Goal: Task Accomplishment & Management: Use online tool/utility

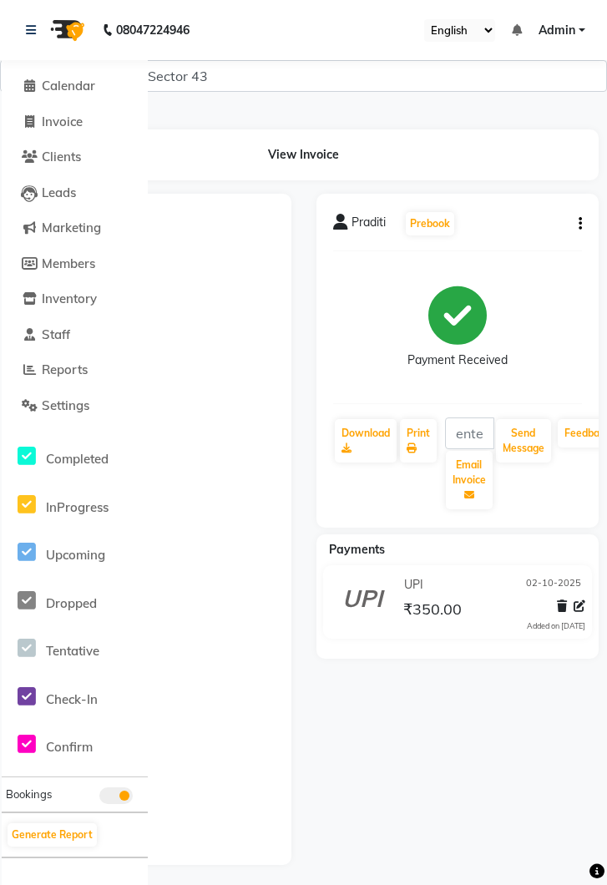
click at [70, 131] on li "Invoice" at bounding box center [75, 122] width 146 height 36
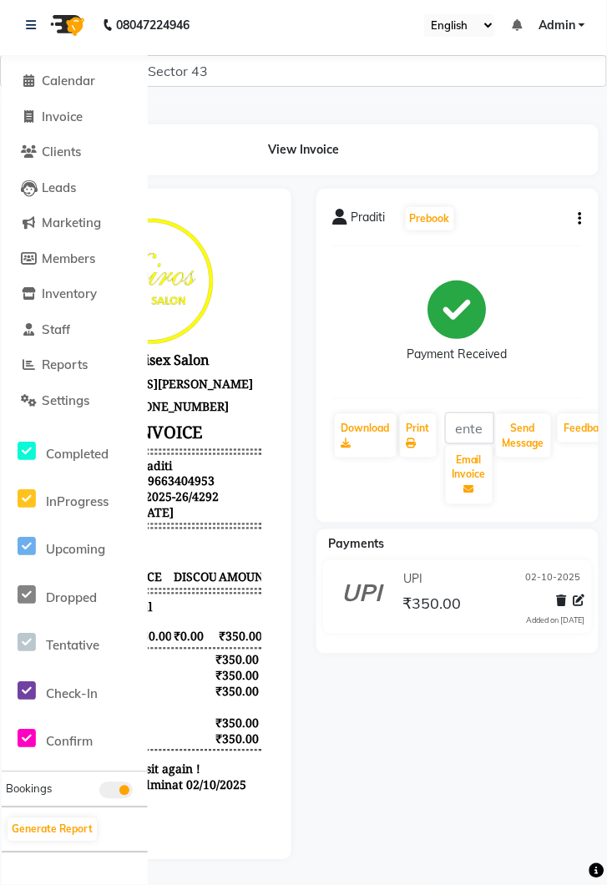
scroll to position [5, 0]
click at [68, 122] on span "Invoice" at bounding box center [62, 117] width 41 height 16
select select "5694"
select select "service"
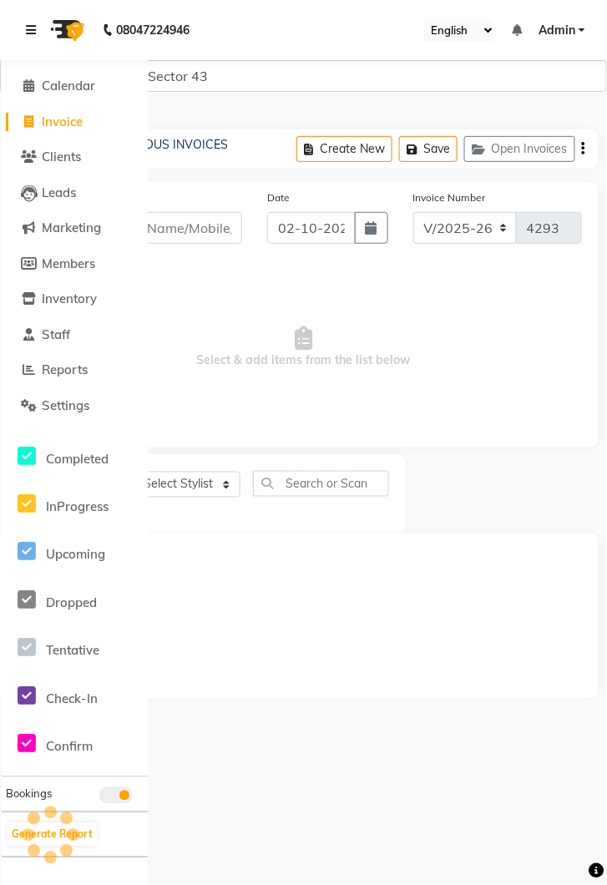
click at [40, 28] on link at bounding box center [34, 30] width 17 height 47
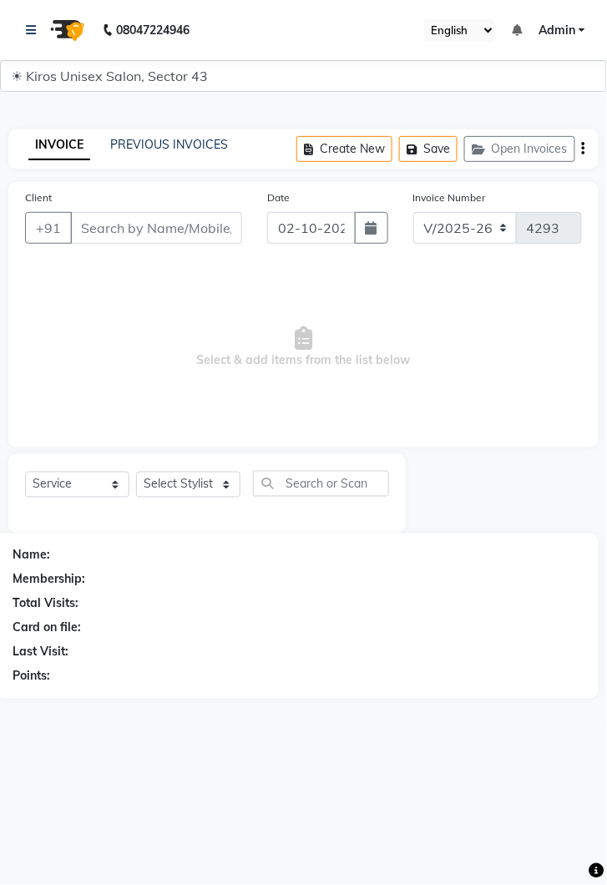
click at [396, 700] on main "INVOICE PREVIOUS INVOICES Create New Save Open Invoices Client +91 Date 02-10-2…" at bounding box center [303, 413] width 607 height 619
click at [153, 230] on input "Client" at bounding box center [156, 228] width 172 height 32
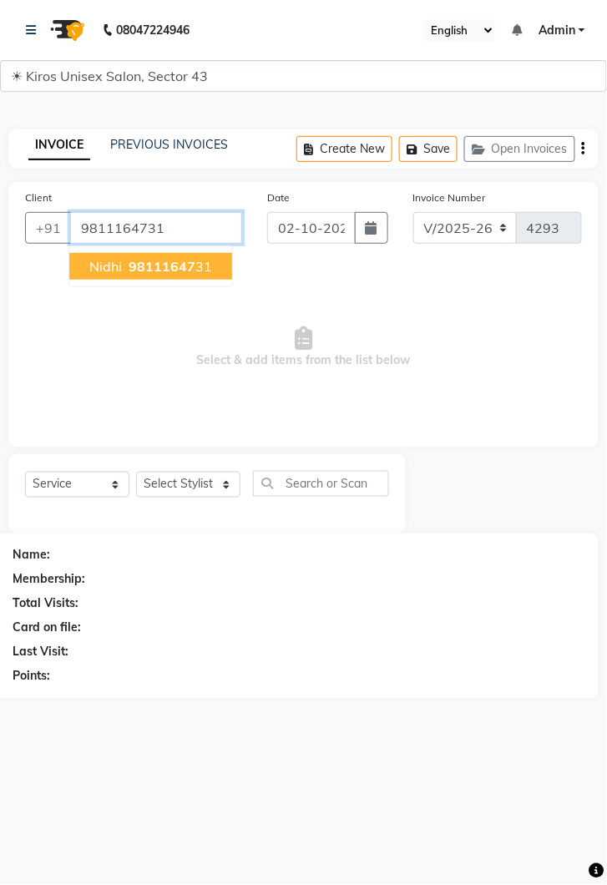
type input "9811164731"
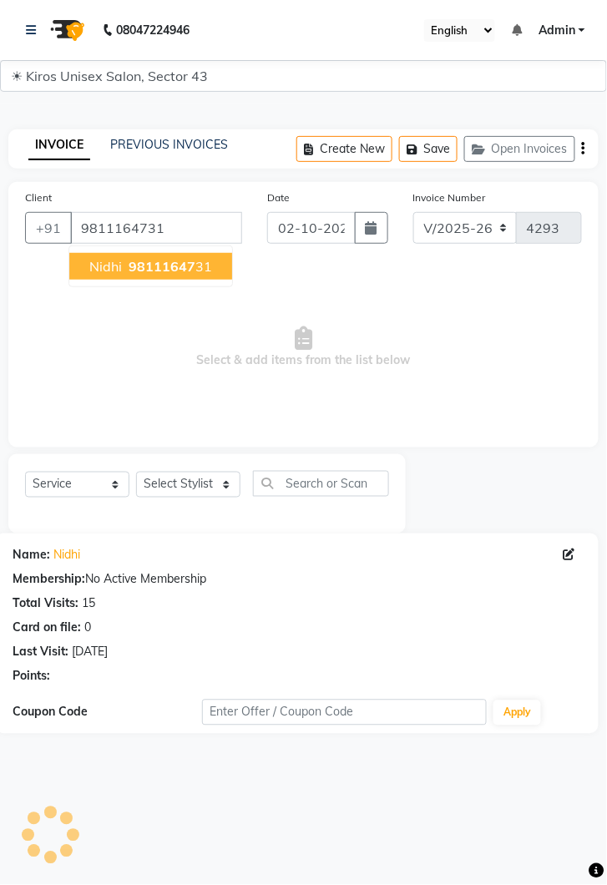
click at [131, 263] on span "98111647" at bounding box center [162, 266] width 67 height 17
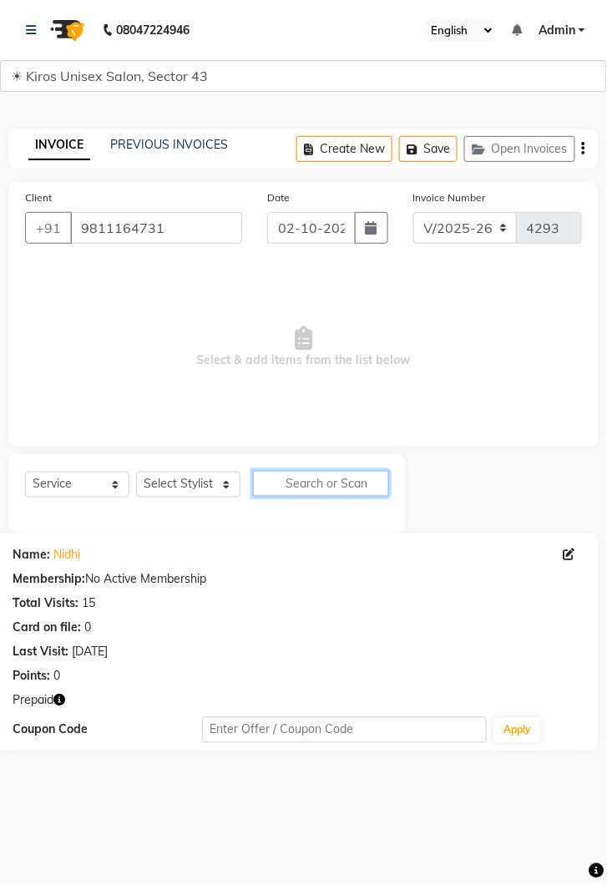
click at [253, 490] on input "text" at bounding box center [321, 484] width 136 height 26
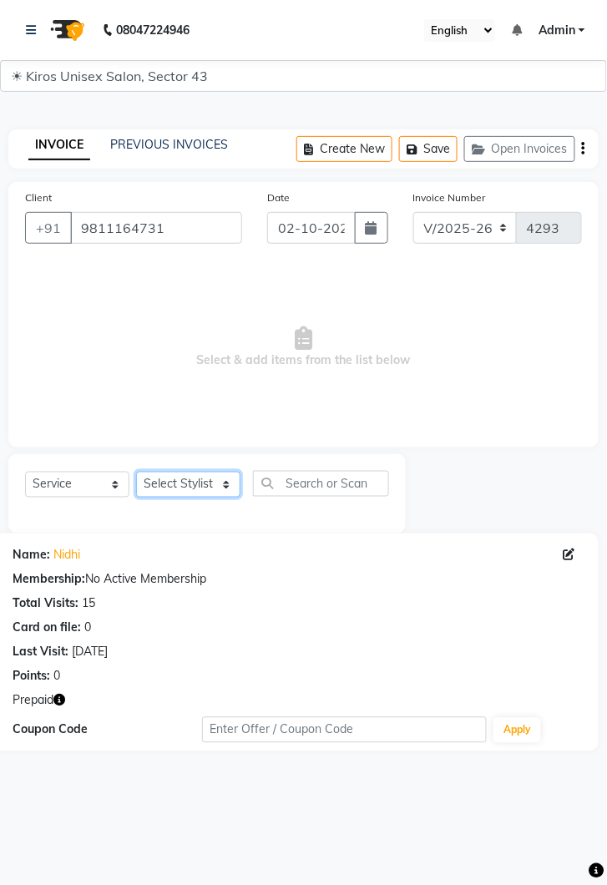
click at [226, 490] on select "Select Stylist Deepak Gunjan Habil Imran Jeet Lalit Lamu Mansi Raj Rashmi Rony …" at bounding box center [188, 485] width 104 height 26
select select "90703"
click at [136, 472] on select "Select Stylist Deepak Gunjan Habil Imran Jeet Lalit Lamu Mansi Raj Rashmi Rony …" at bounding box center [188, 485] width 104 height 26
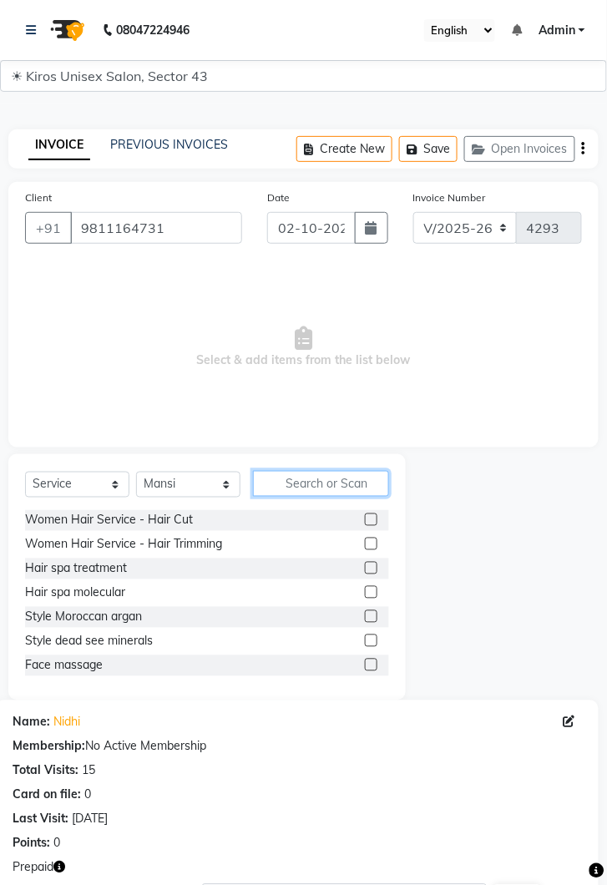
click at [316, 478] on input "text" at bounding box center [321, 484] width 136 height 26
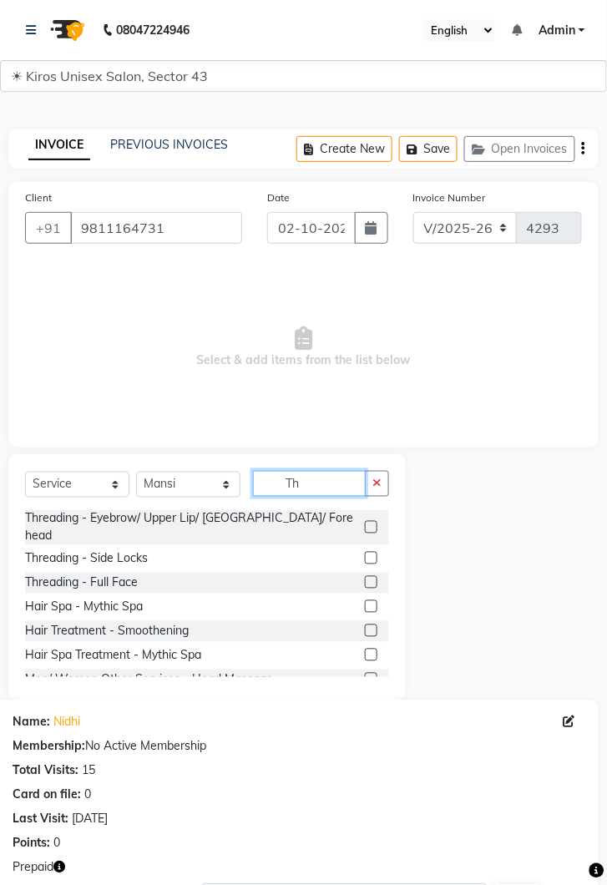
type input "Th"
click at [372, 521] on label at bounding box center [371, 527] width 13 height 13
click at [372, 522] on input "checkbox" at bounding box center [370, 527] width 11 height 11
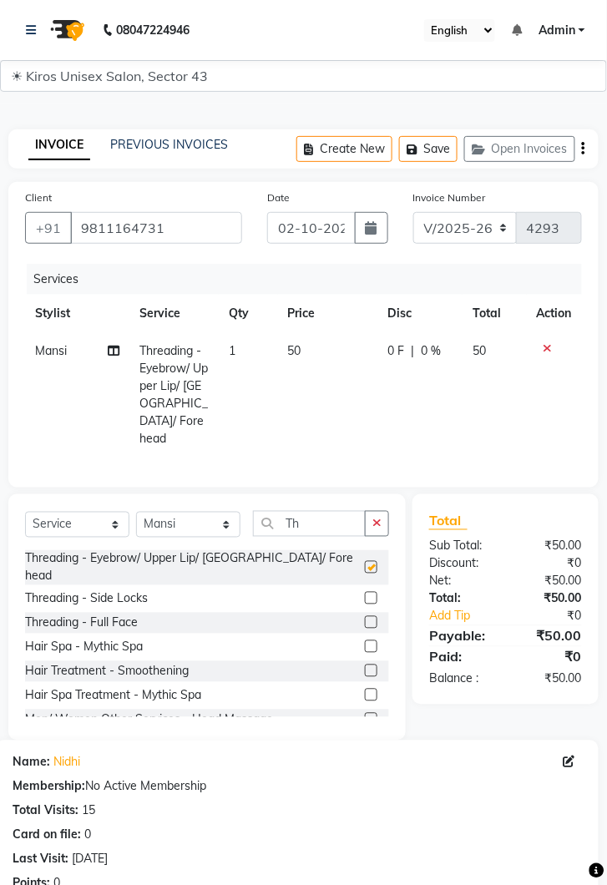
checkbox input "false"
click at [333, 349] on td "50" at bounding box center [328, 394] width 100 height 125
select select "90703"
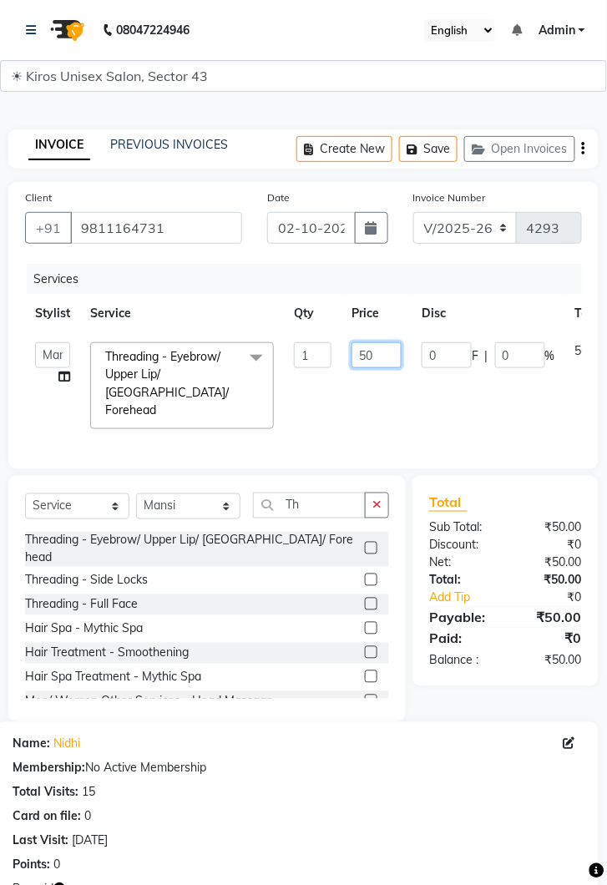
click at [389, 360] on input "50" at bounding box center [376, 355] width 50 height 26
type input "5"
type input "100"
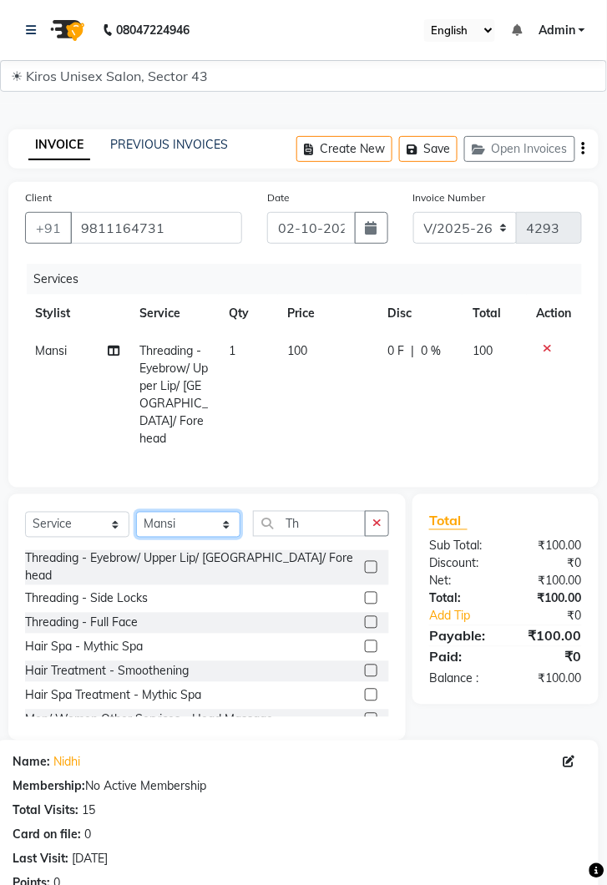
click at [228, 512] on select "Select Stylist Deepak Gunjan Habil Imran Jeet Lalit Lamu Mansi Raj Rashmi Rony …" at bounding box center [188, 525] width 104 height 26
select select "39647"
click at [136, 512] on select "Select Stylist Deepak Gunjan Habil Imran Jeet Lalit Lamu Mansi Raj Rashmi Rony …" at bounding box center [188, 525] width 104 height 26
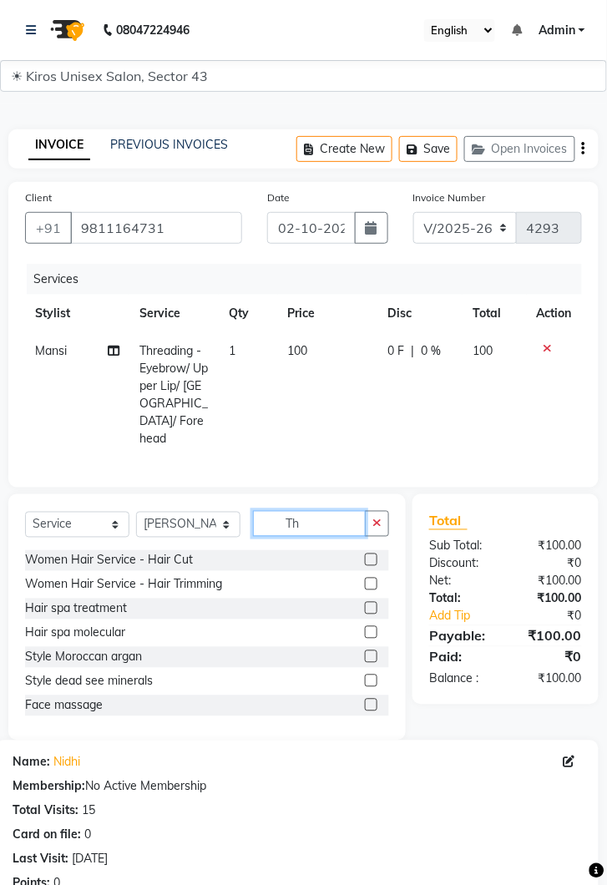
click at [321, 511] on input "Th" at bounding box center [309, 524] width 113 height 26
type input "T"
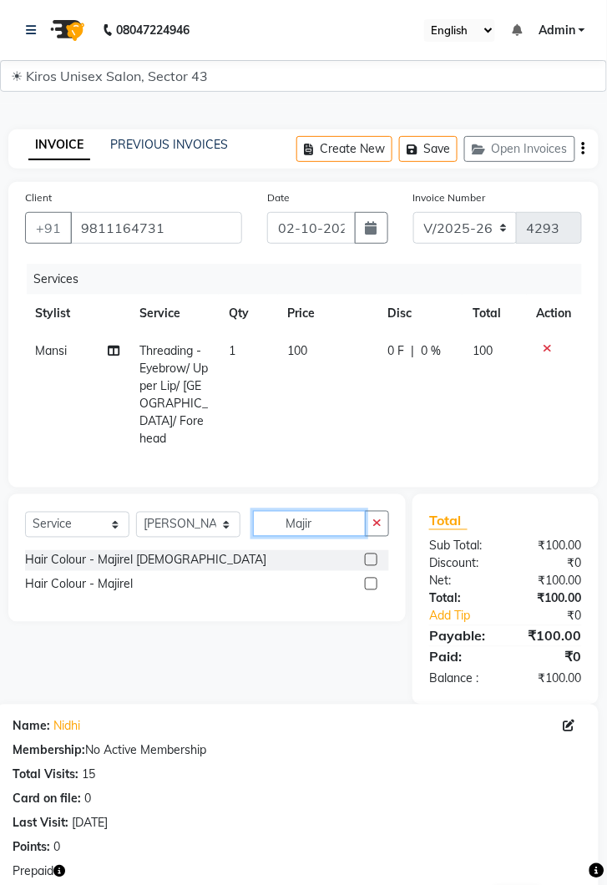
type input "Majir"
click at [373, 553] on label at bounding box center [371, 559] width 13 height 13
click at [373, 555] on input "checkbox" at bounding box center [370, 560] width 11 height 11
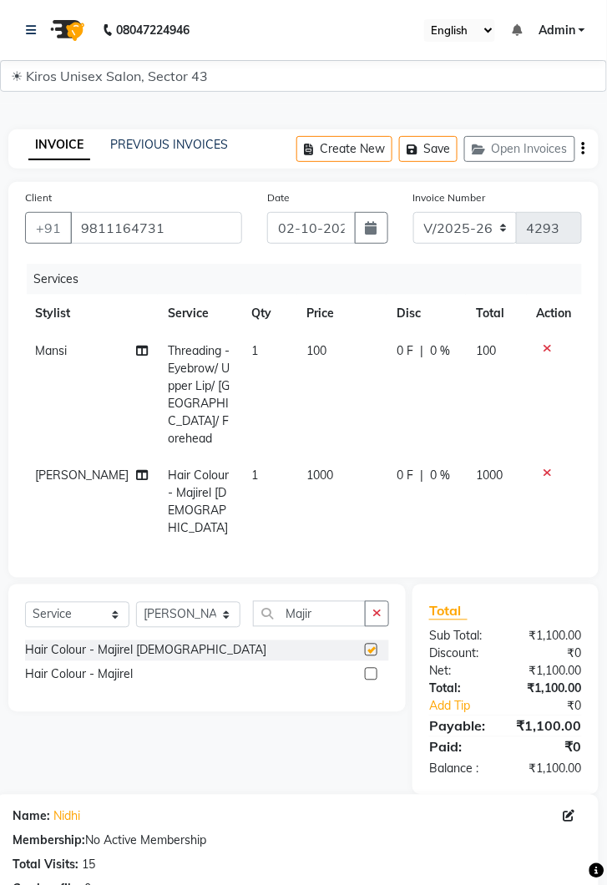
checkbox input "false"
click at [331, 457] on td "1000" at bounding box center [342, 502] width 90 height 90
select select "39647"
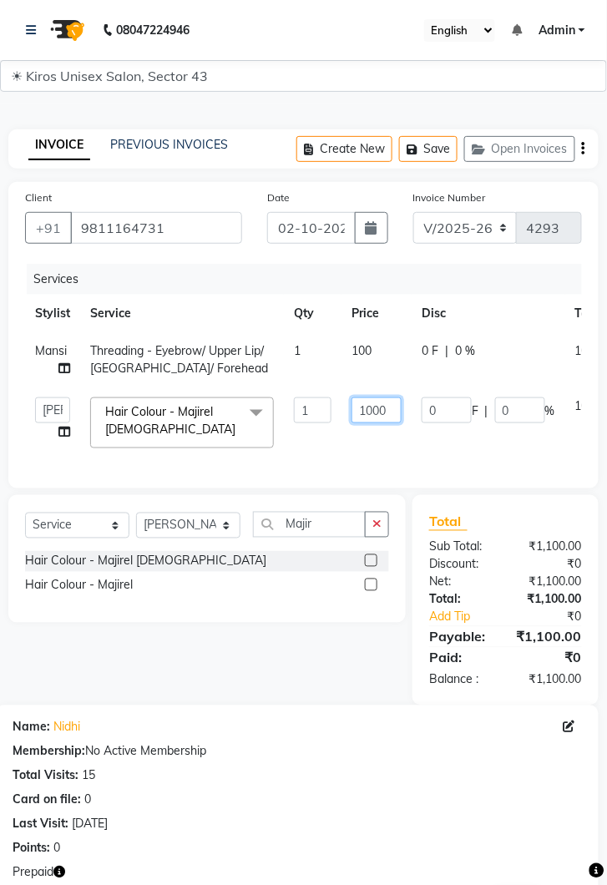
click at [391, 406] on input "1000" at bounding box center [376, 410] width 50 height 26
type input "1580"
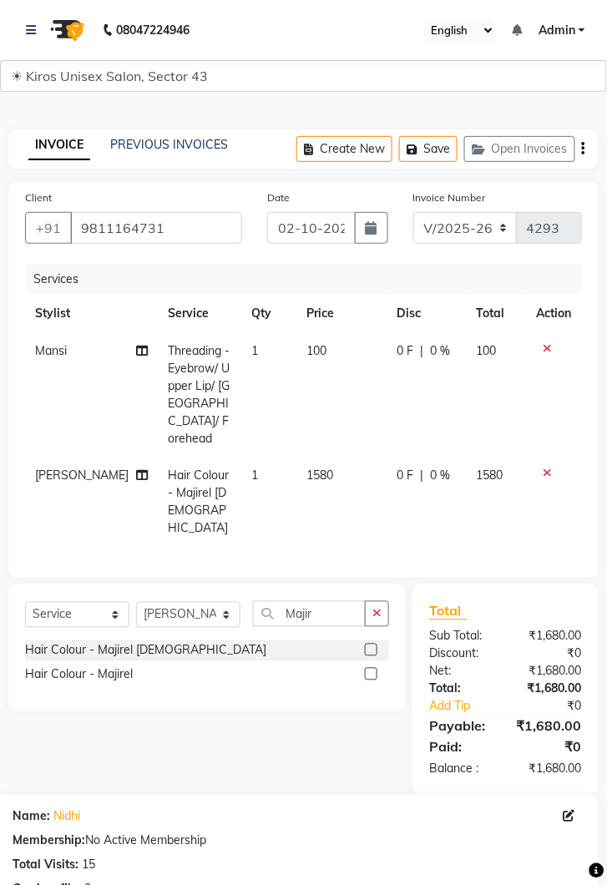
click at [344, 457] on td "1580" at bounding box center [342, 502] width 90 height 90
select select "39647"
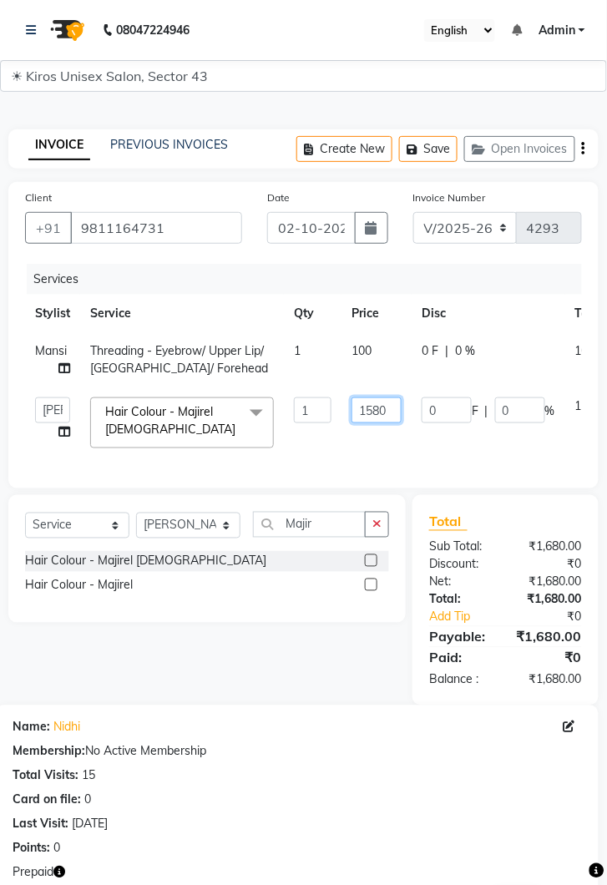
click at [388, 405] on input "1580" at bounding box center [376, 410] width 50 height 26
type input "1500"
click at [229, 526] on div "Client +91 9811164731 Date 02-10-2025 Invoice Number V/2025 V/2025-26 4293 Serv…" at bounding box center [303, 443] width 615 height 523
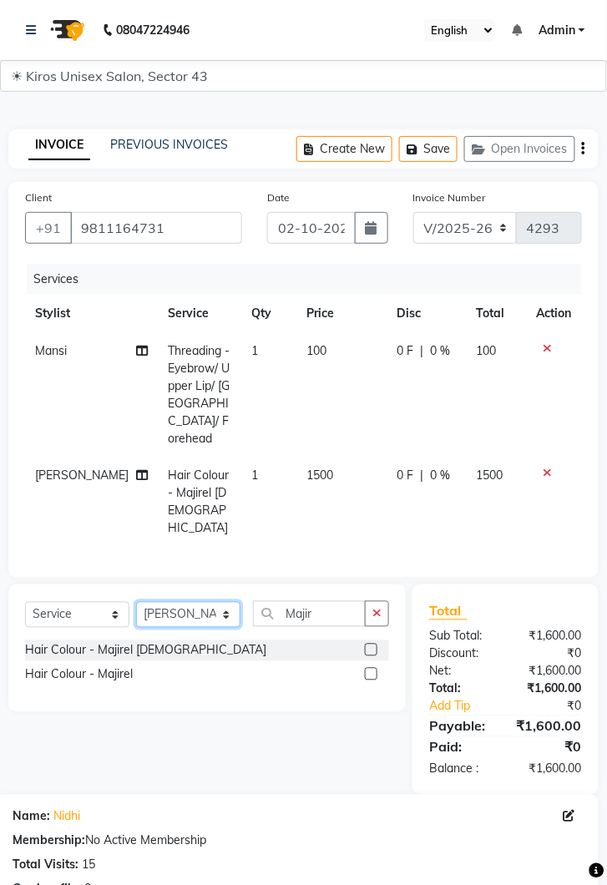
select select "90704"
click at [136, 602] on select "Select Stylist Deepak Gunjan Habil Imran Jeet Lalit Lamu Mansi Raj Rashmi Rony …" at bounding box center [188, 615] width 104 height 26
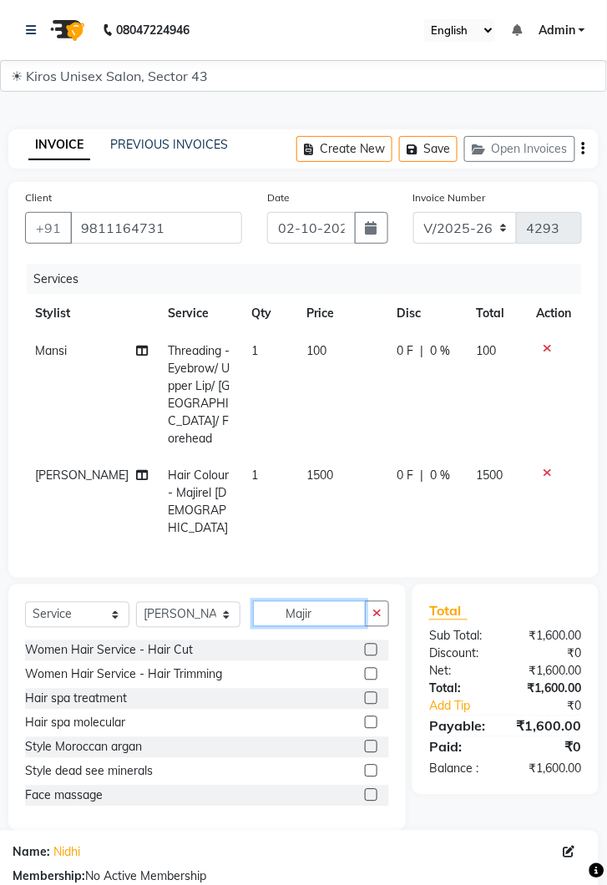
click at [328, 601] on input "Majir" at bounding box center [309, 614] width 113 height 26
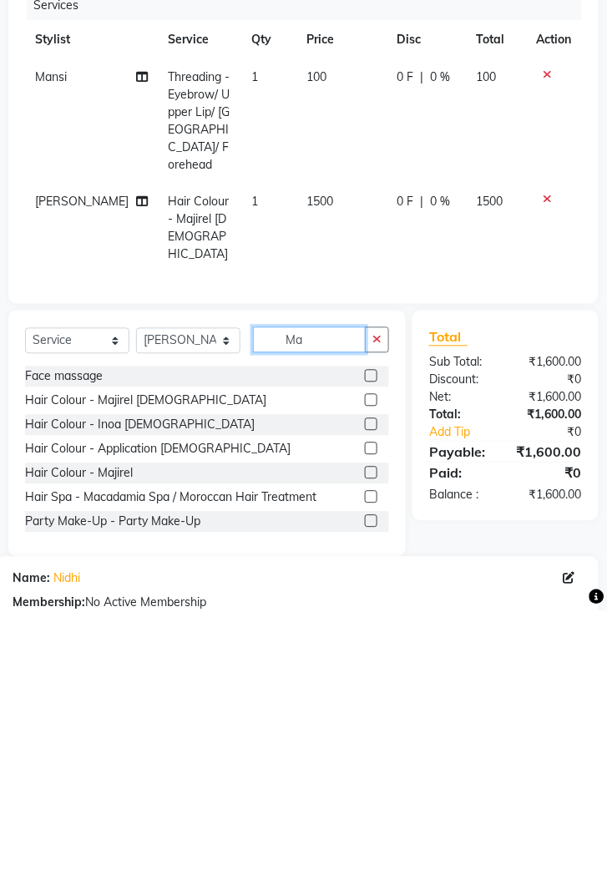
type input "M"
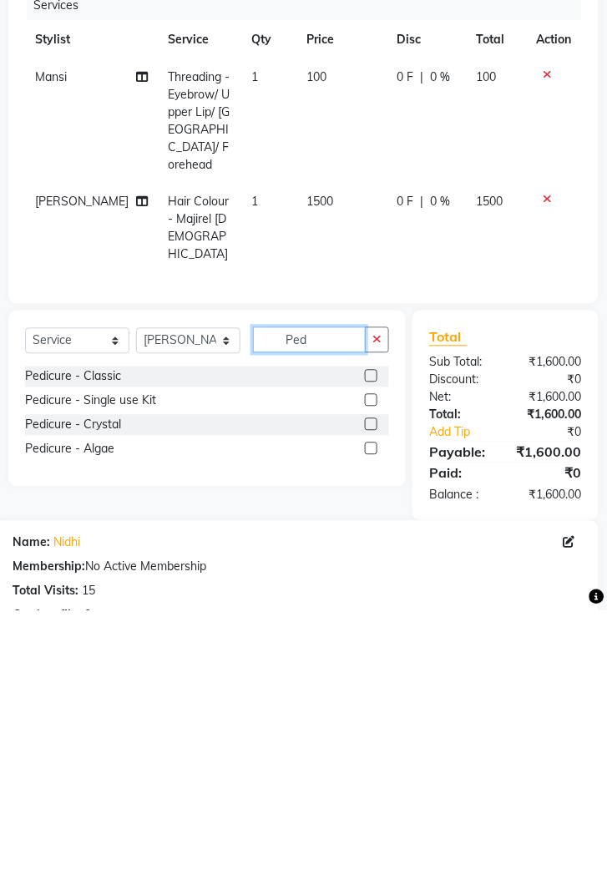
type input "Ped"
click at [382, 640] on div at bounding box center [377, 650] width 24 height 21
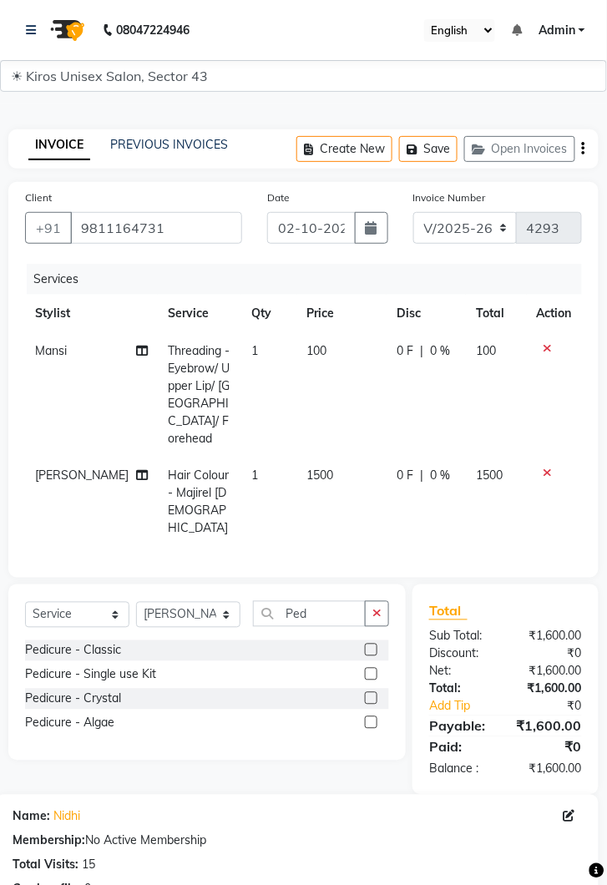
click at [370, 644] on label at bounding box center [371, 650] width 13 height 13
click at [370, 645] on input "checkbox" at bounding box center [370, 650] width 11 height 11
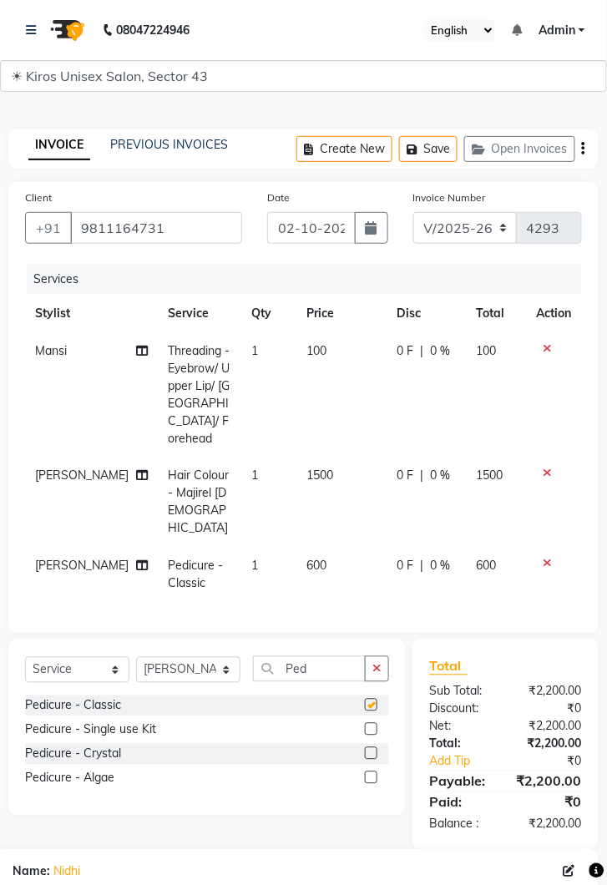
checkbox input "false"
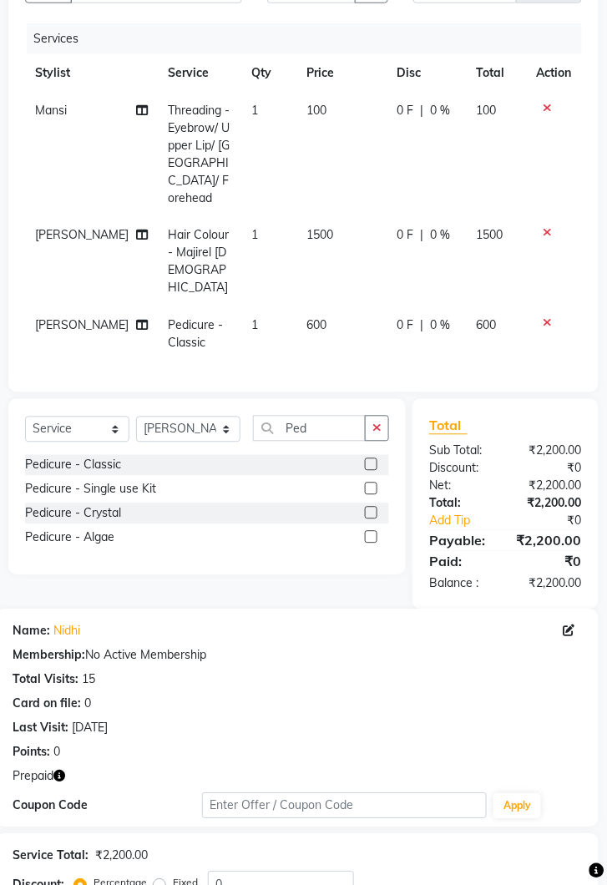
scroll to position [310, 0]
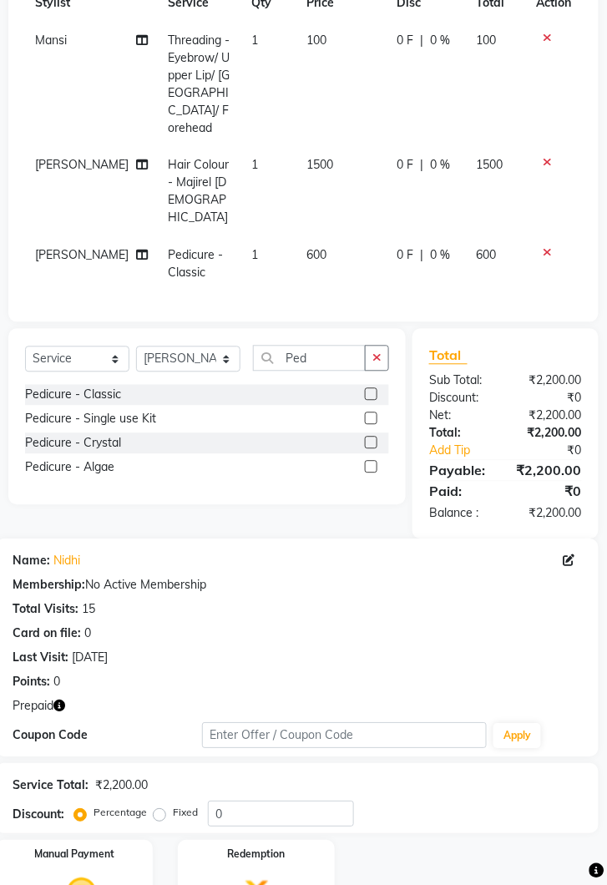
click at [147, 884] on div "Manual Payment" at bounding box center [74, 898] width 157 height 114
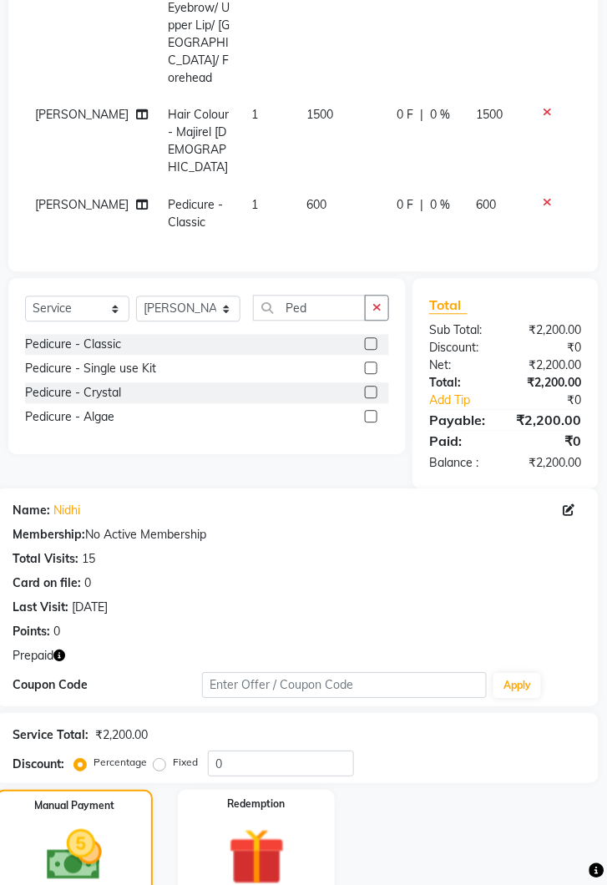
scroll to position [417, 0]
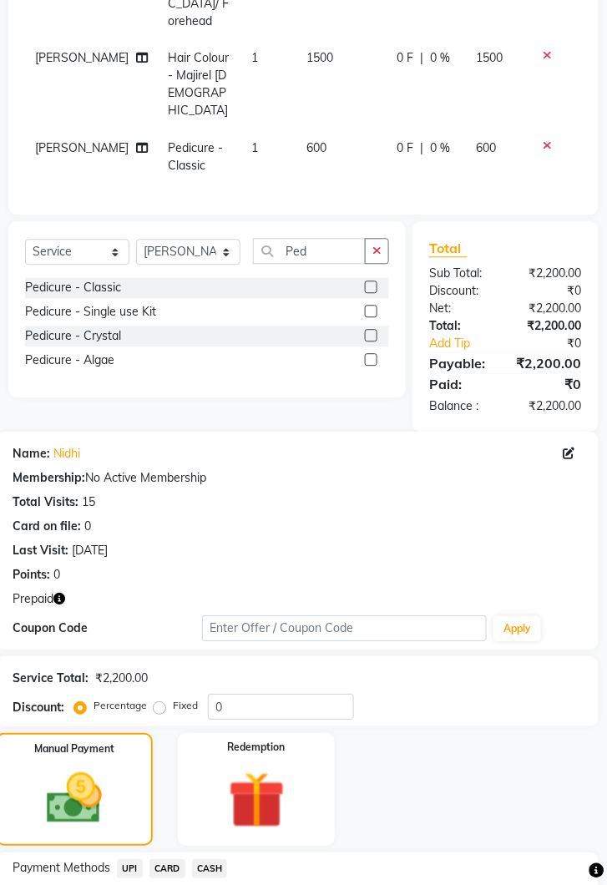
click at [250, 765] on img at bounding box center [256, 800] width 93 height 71
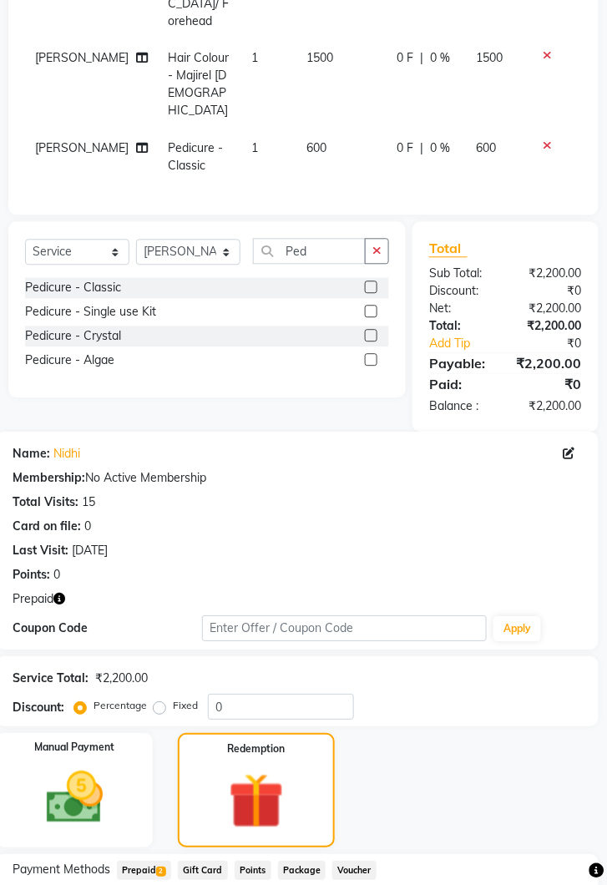
click at [153, 861] on span "Prepaid 2" at bounding box center [144, 870] width 54 height 19
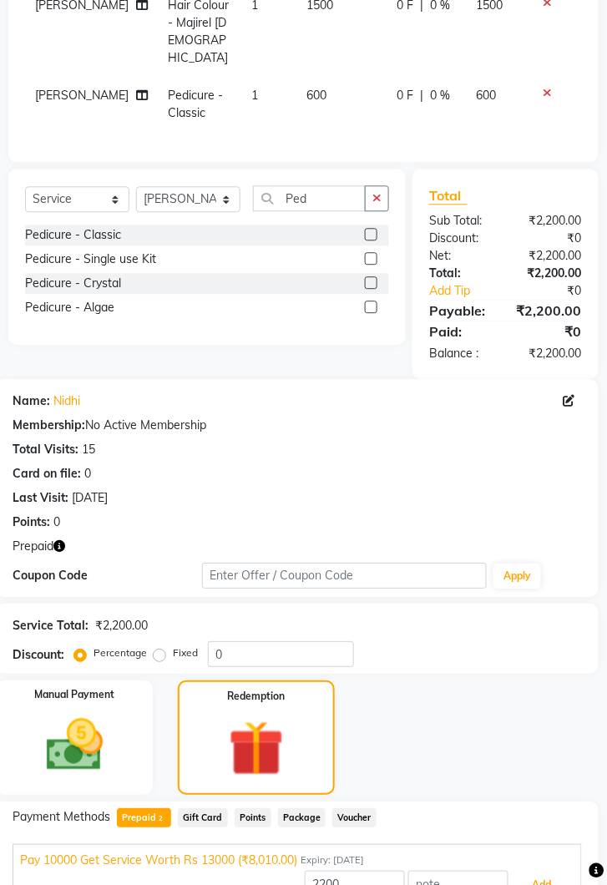
click at [556, 871] on button "Add" at bounding box center [542, 885] width 61 height 28
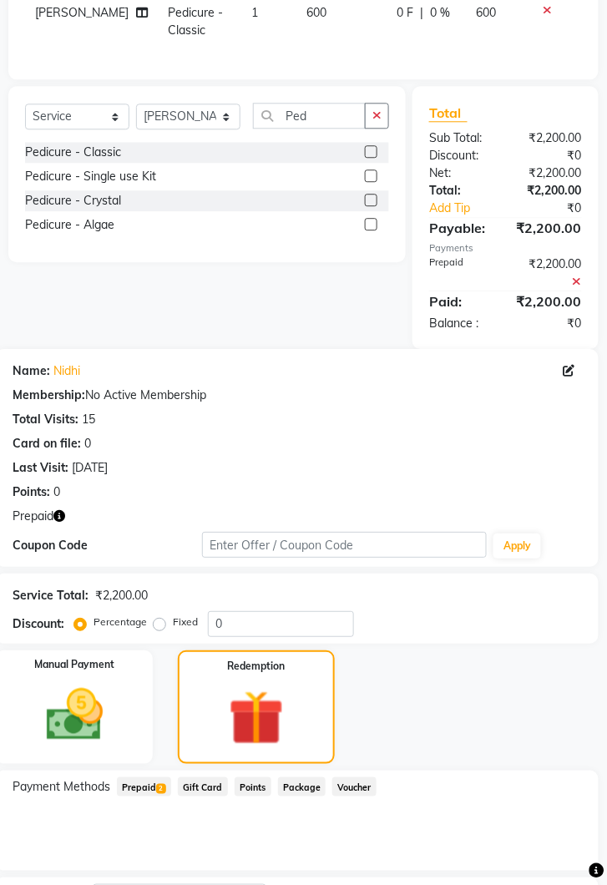
scroll to position [565, 0]
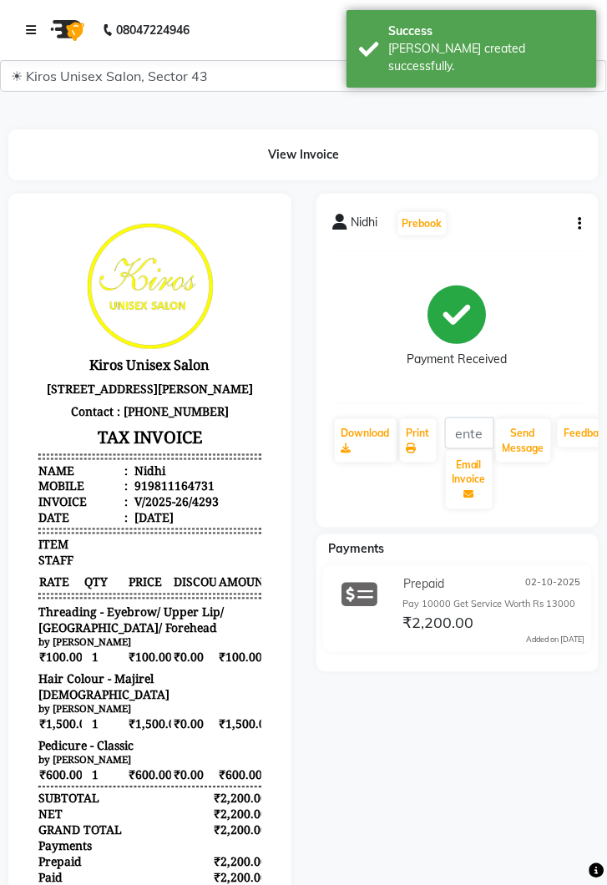
click at [41, 38] on link at bounding box center [34, 30] width 17 height 47
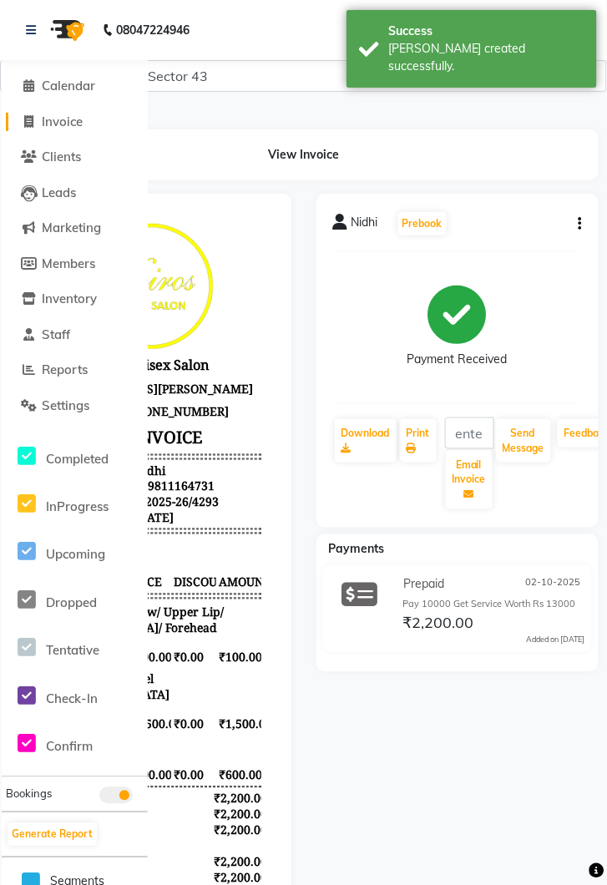
click at [93, 125] on link "Invoice" at bounding box center [75, 122] width 138 height 19
select select "5694"
select select "service"
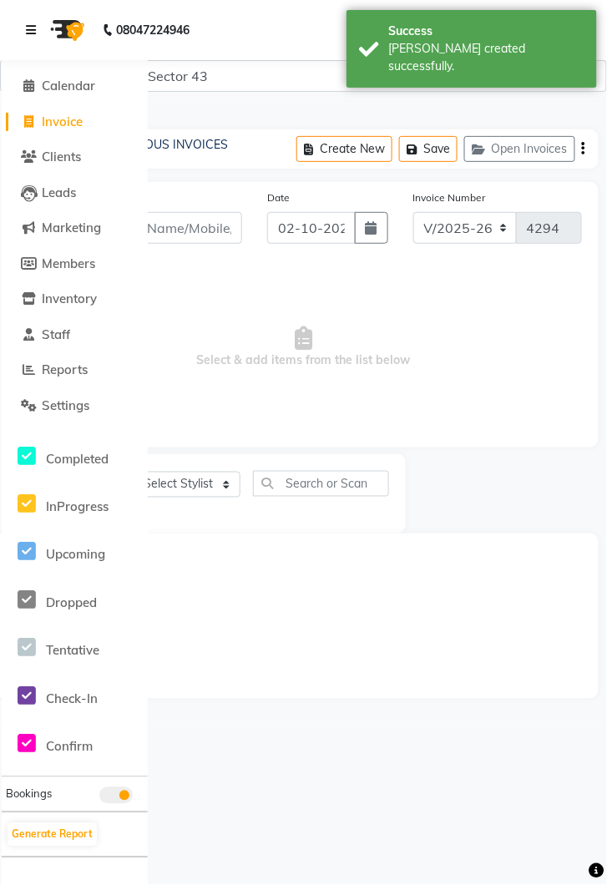
click at [40, 25] on link at bounding box center [34, 30] width 17 height 47
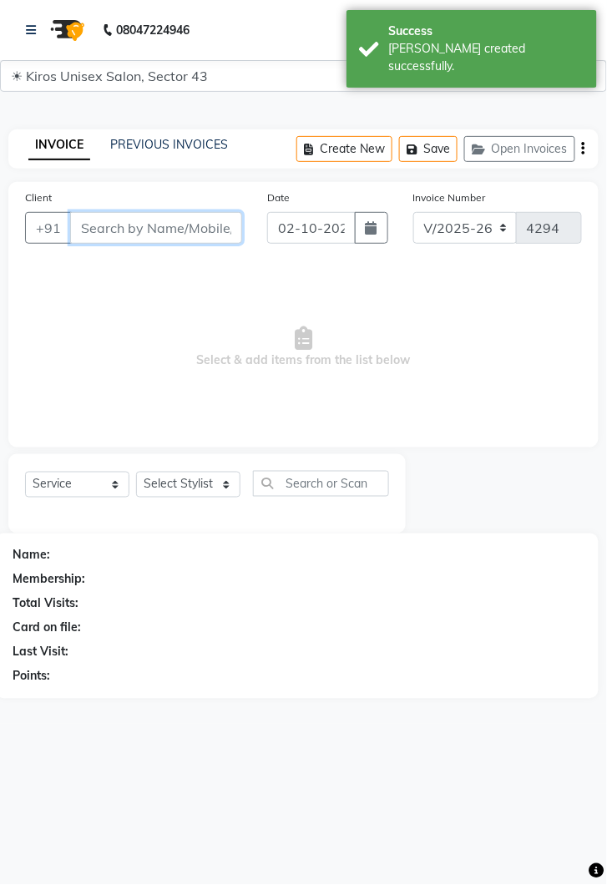
click at [175, 222] on input "Client" at bounding box center [156, 228] width 172 height 32
click at [144, 234] on input "Client" at bounding box center [156, 228] width 172 height 32
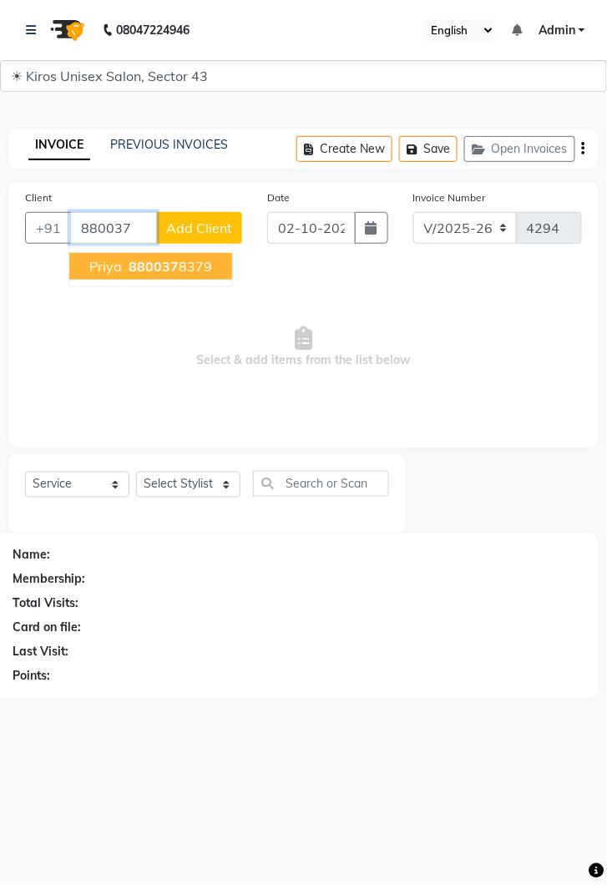
click at [199, 254] on button "Priya 880037 8379" at bounding box center [150, 266] width 163 height 27
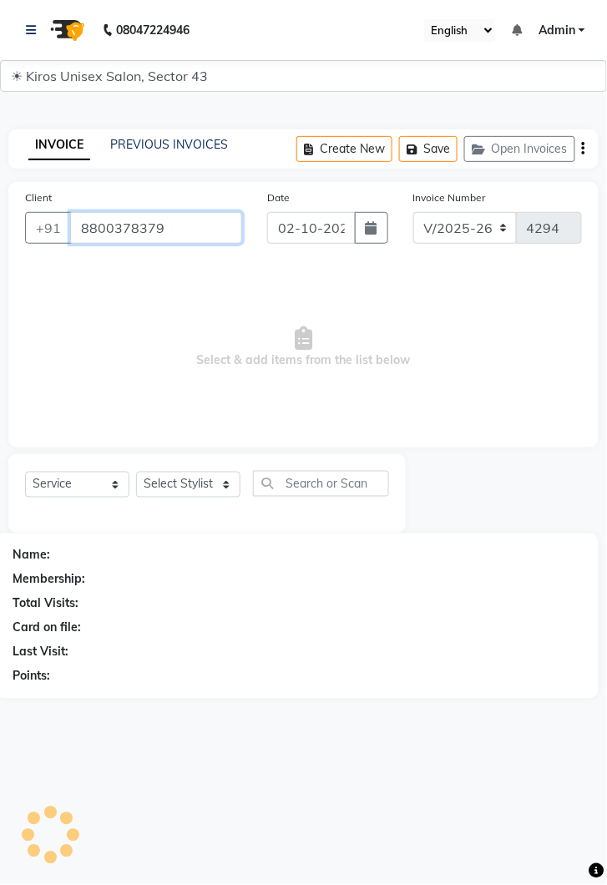
type input "8800378379"
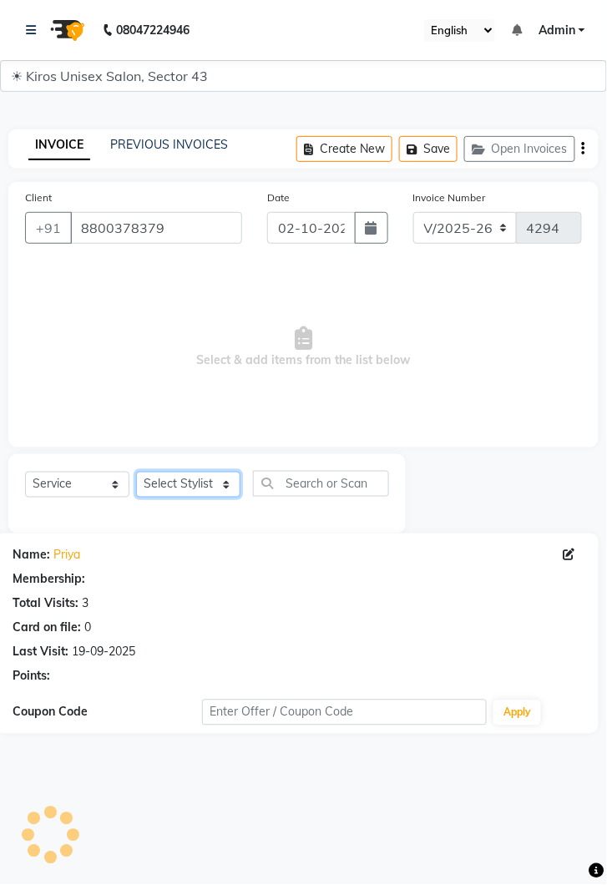
click at [234, 479] on select "Select Stylist Deepak Gunjan Habil Imran Jeet Lalit Lamu Mansi Raj Rashmi Rony …" at bounding box center [188, 485] width 104 height 26
select select "90703"
click at [136, 472] on select "Select Stylist Deepak Gunjan Habil Imran Jeet Lalit Lamu Mansi Raj Rashmi Rony …" at bounding box center [188, 485] width 104 height 26
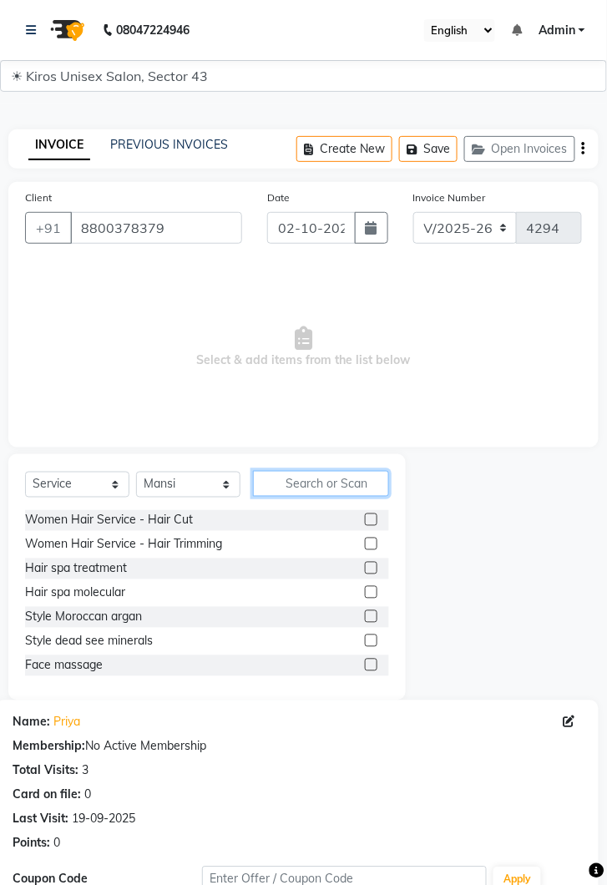
click at [330, 477] on input "text" at bounding box center [321, 484] width 136 height 26
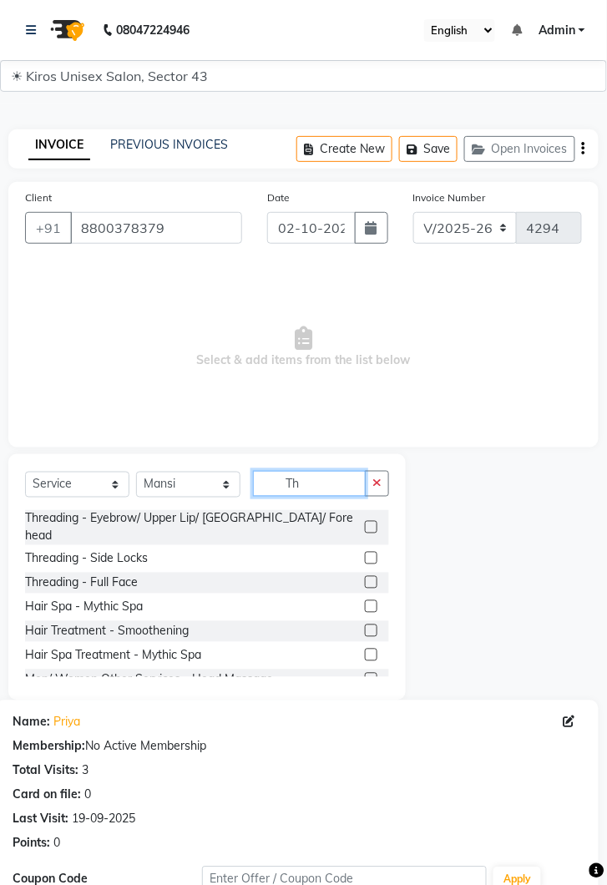
type input "Th"
click at [373, 521] on label at bounding box center [371, 527] width 13 height 13
click at [373, 522] on input "checkbox" at bounding box center [370, 527] width 11 height 11
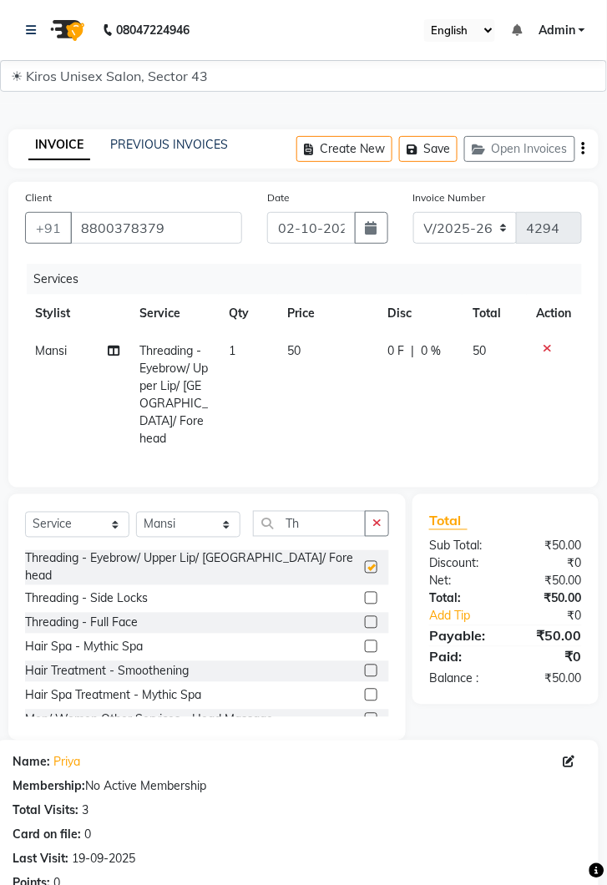
checkbox input "false"
click at [330, 357] on td "50" at bounding box center [328, 394] width 100 height 125
select select "90703"
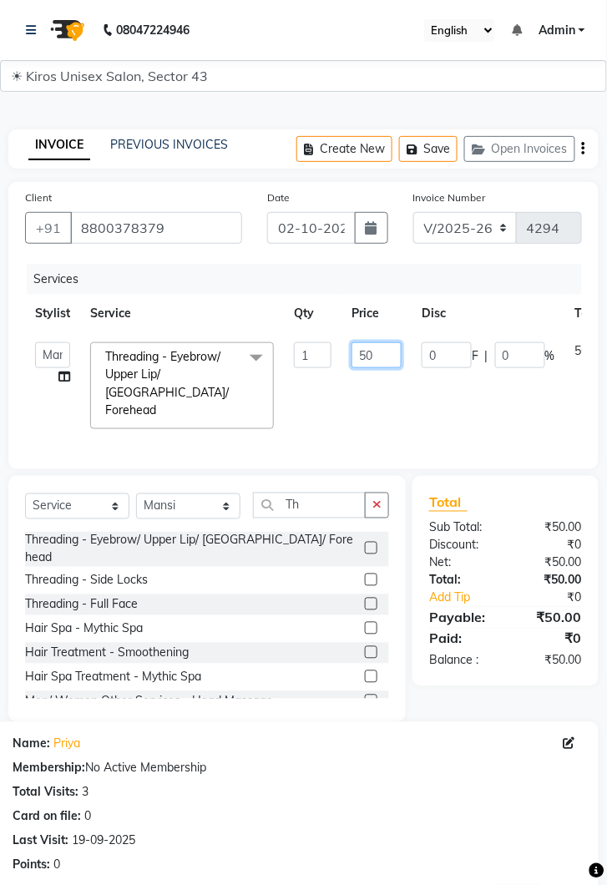
click at [388, 357] on input "50" at bounding box center [376, 355] width 50 height 26
type input "5"
type input "120"
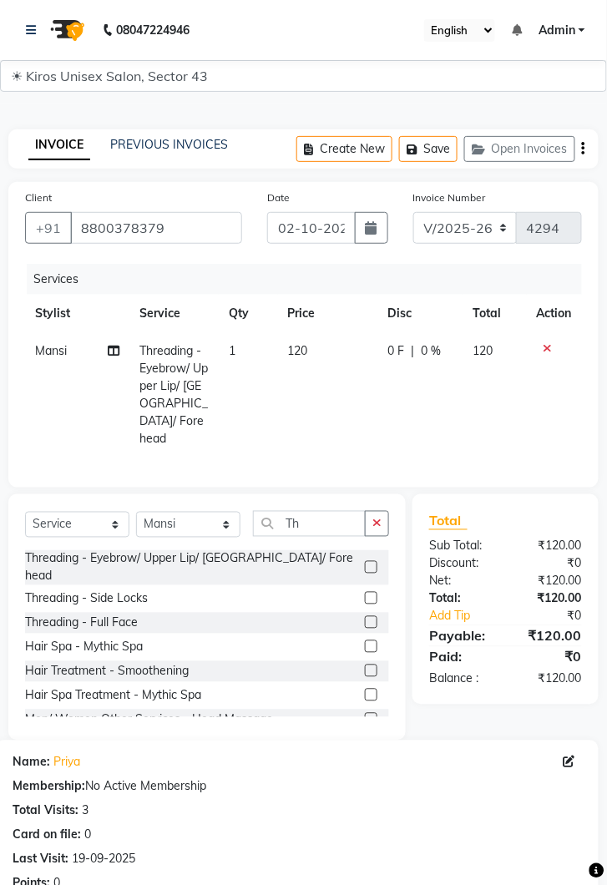
scroll to position [202, 0]
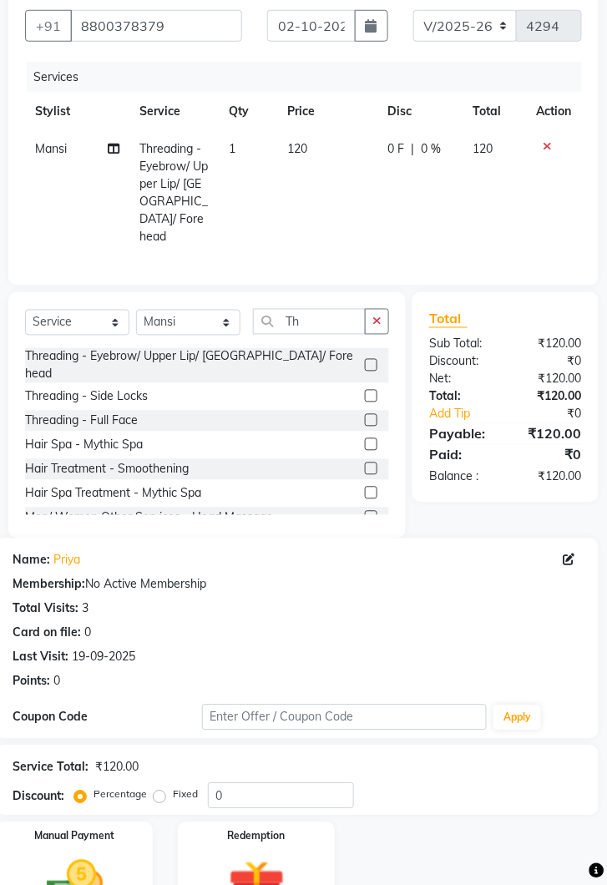
click at [93, 865] on img at bounding box center [74, 887] width 93 height 66
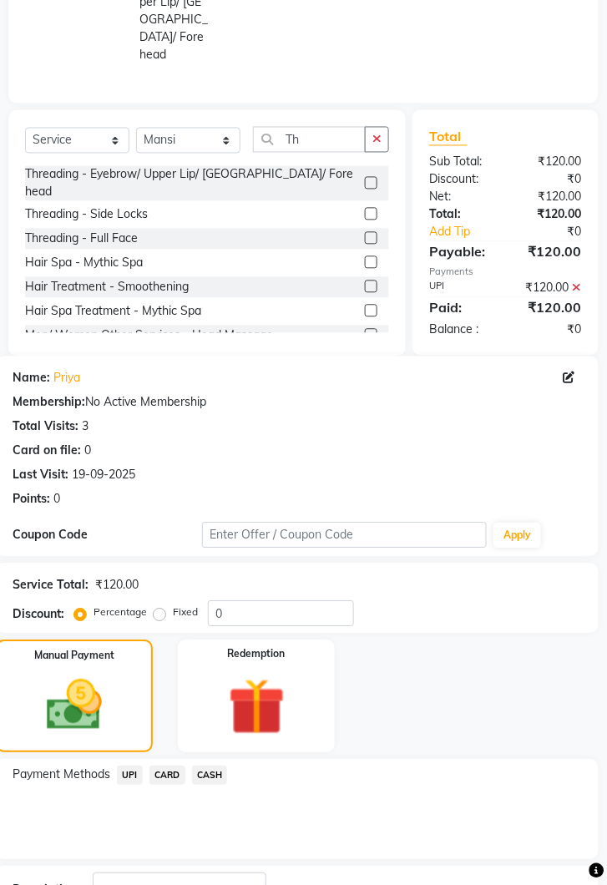
scroll to position [402, 0]
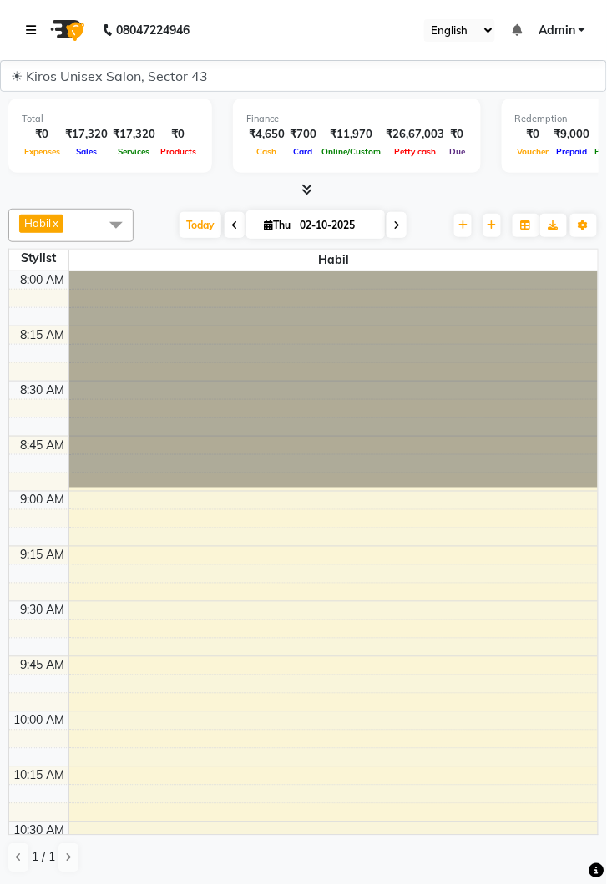
click at [41, 36] on link at bounding box center [34, 30] width 17 height 47
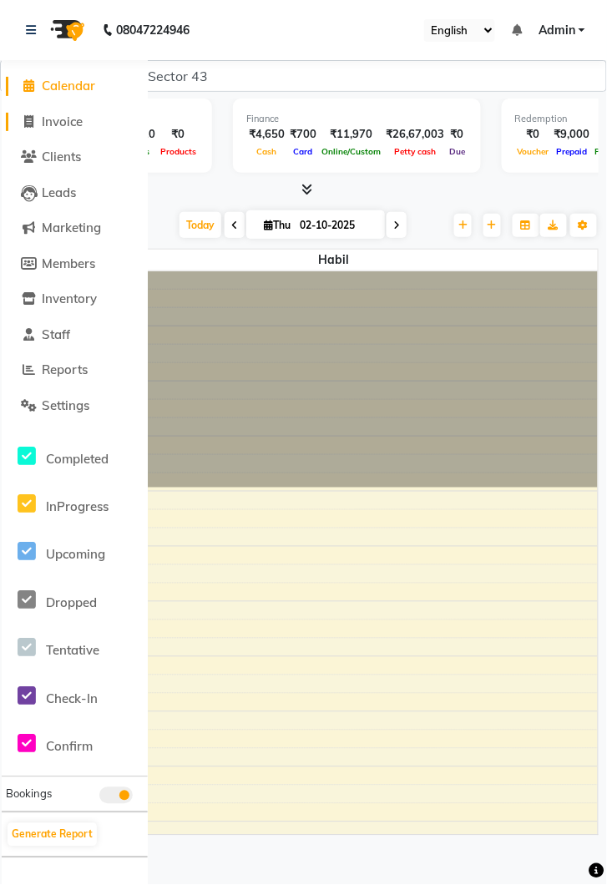
click at [58, 124] on span "Invoice" at bounding box center [62, 122] width 41 height 16
select select "service"
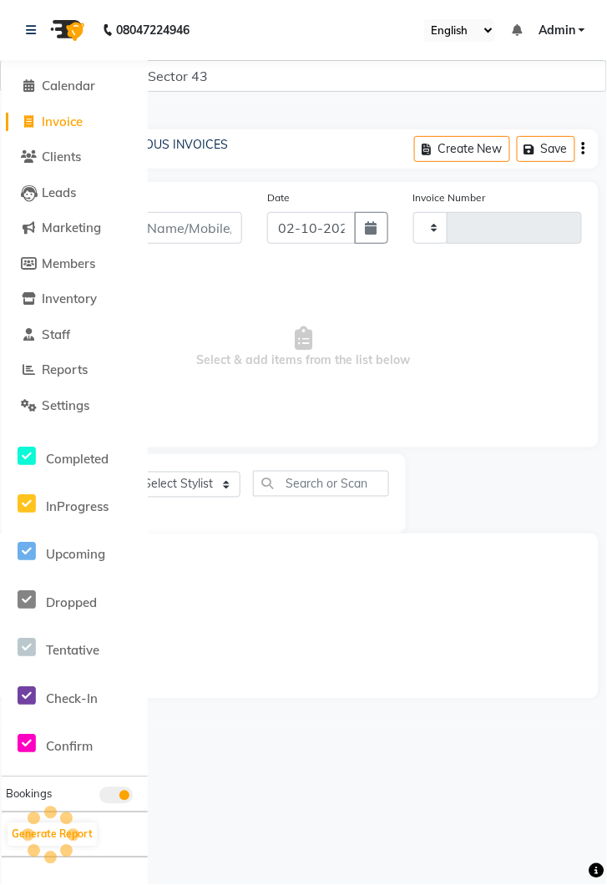
type input "4295"
select select "5694"
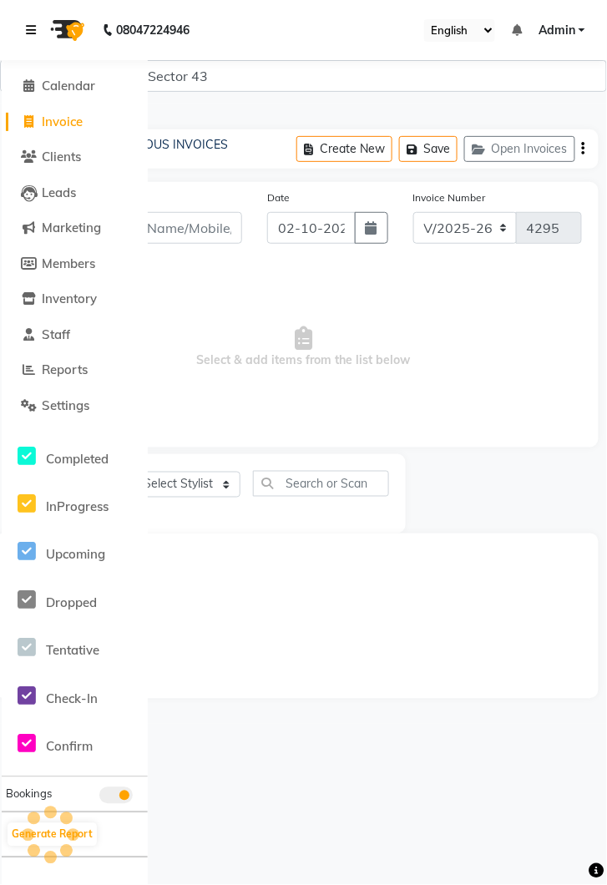
click at [35, 32] on icon at bounding box center [31, 30] width 10 height 12
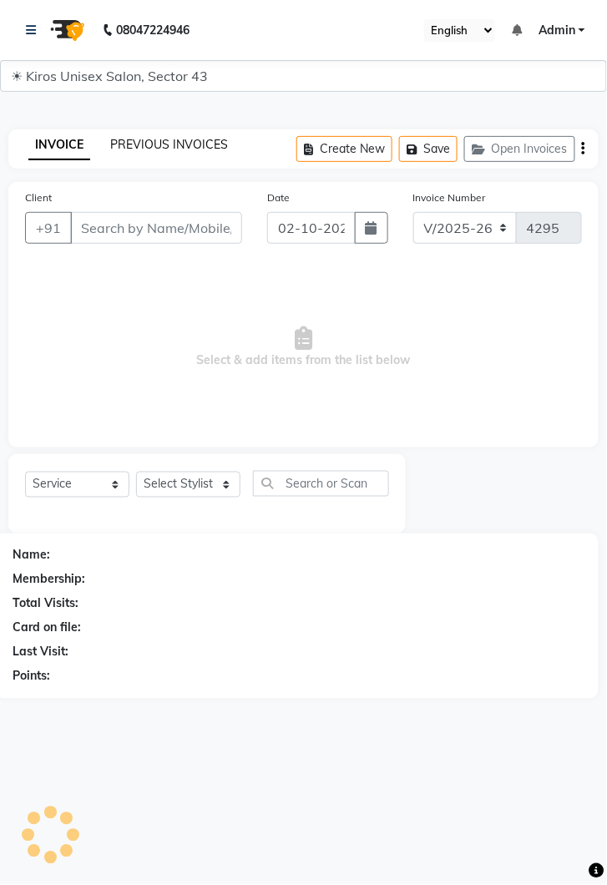
click at [168, 149] on link "PREVIOUS INVOICES" at bounding box center [169, 144] width 118 height 15
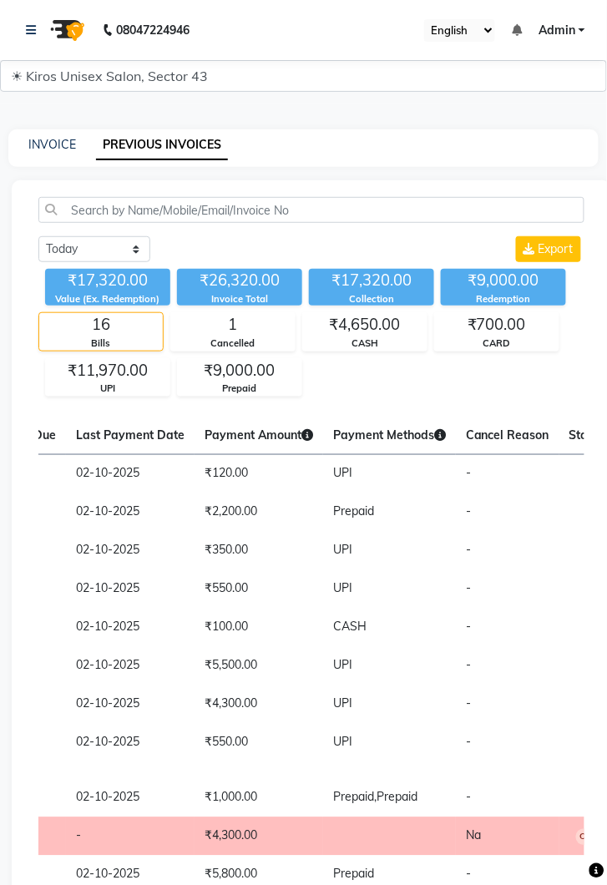
scroll to position [0, 815]
click at [332, 512] on span "Prepaid" at bounding box center [352, 511] width 41 height 15
click at [50, 148] on link "INVOICE" at bounding box center [52, 144] width 48 height 15
select select "service"
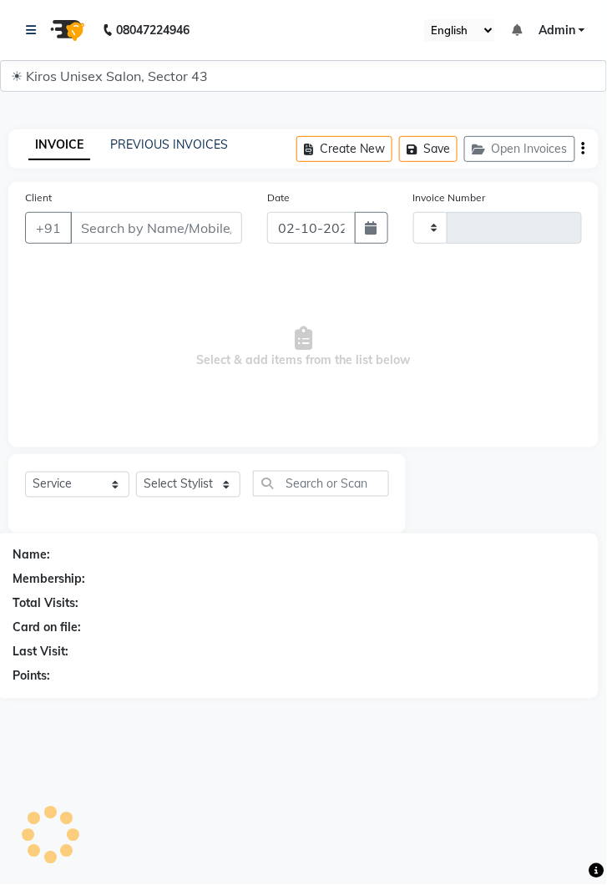
type input "4295"
select select "5694"
click at [150, 223] on input "Client" at bounding box center [156, 228] width 172 height 32
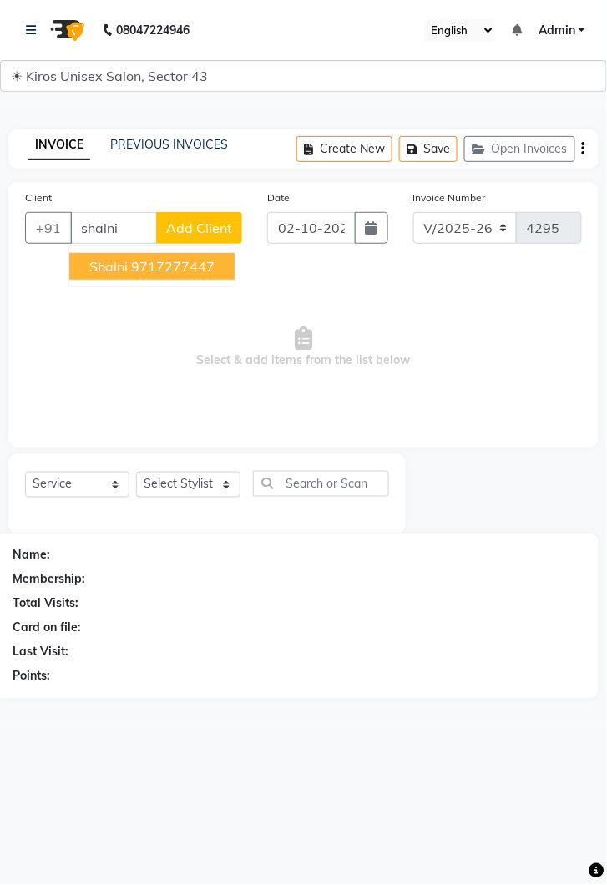
click at [192, 258] on ngb-highlight "9717277447" at bounding box center [172, 266] width 83 height 17
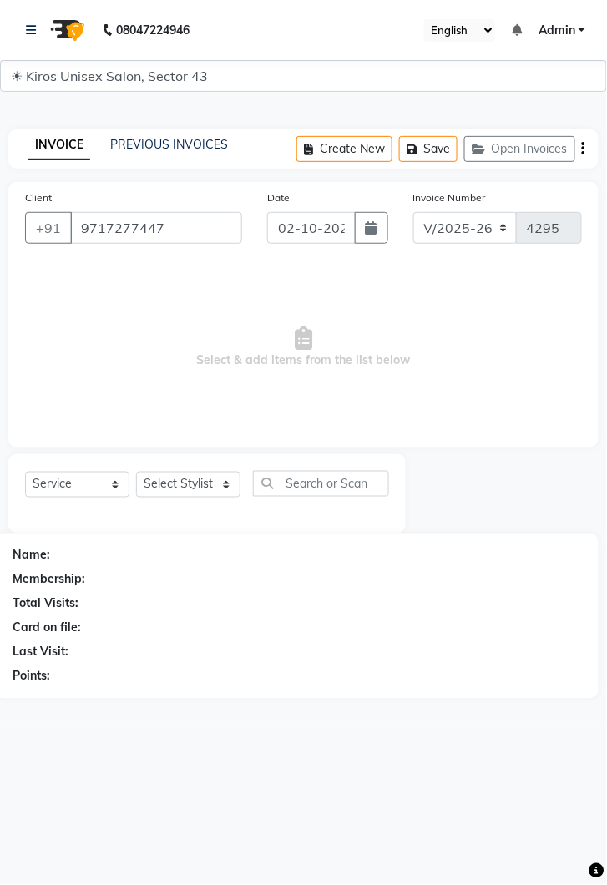
type input "9717277447"
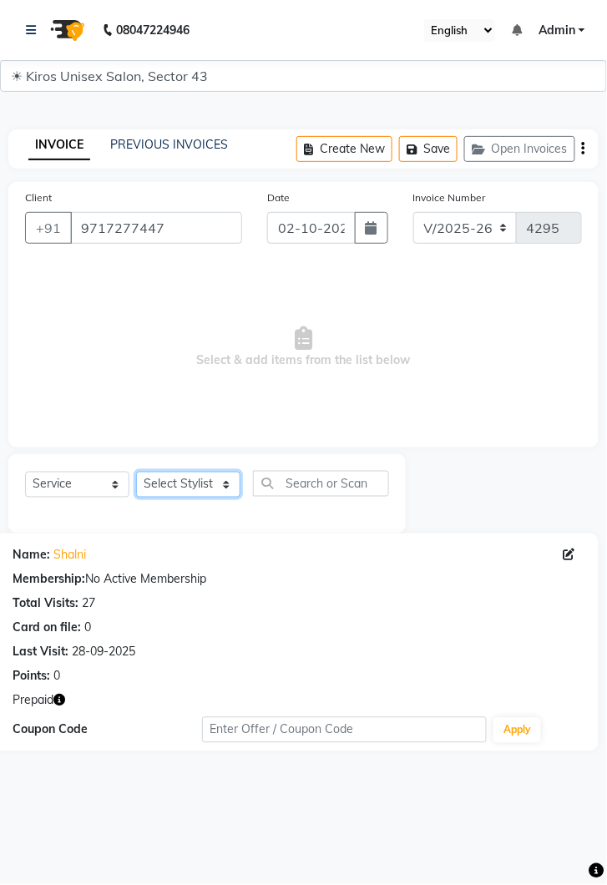
click at [184, 496] on select "Select Stylist Deepak Gunjan Habil Imran Jeet Lalit Lamu Mansi Raj Rashmi Rony …" at bounding box center [188, 485] width 104 height 26
select select "69096"
click at [136, 472] on select "Select Stylist Deepak Gunjan Habil Imran Jeet Lalit Lamu Mansi Raj Rashmi Rony …" at bounding box center [188, 485] width 104 height 26
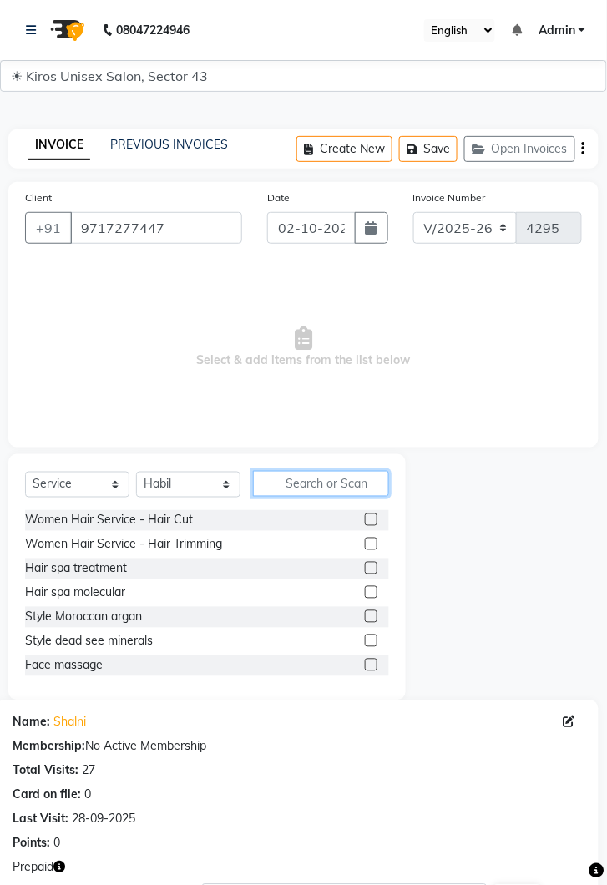
click at [357, 488] on input "text" at bounding box center [321, 484] width 136 height 26
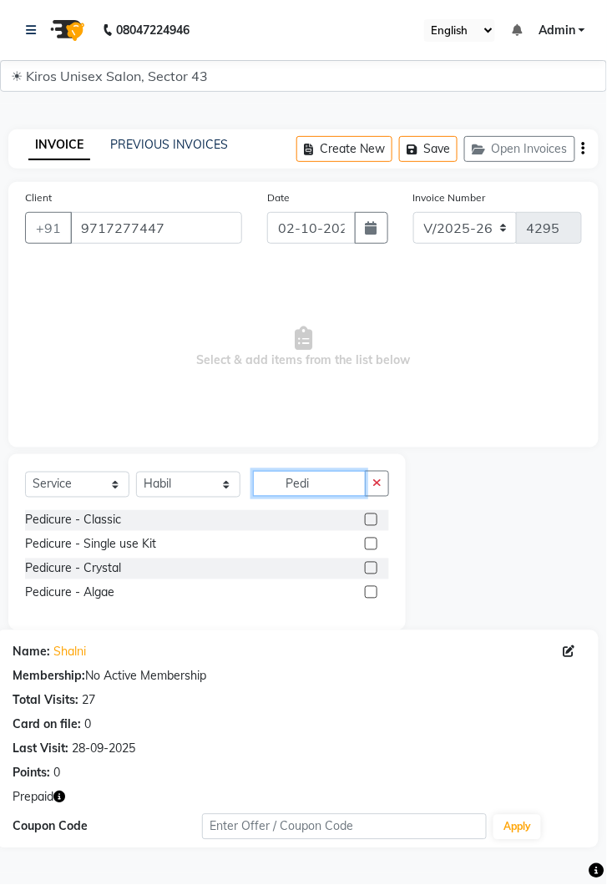
type input "Pedi"
click at [370, 517] on label at bounding box center [371, 519] width 13 height 13
click at [370, 517] on input "checkbox" at bounding box center [370, 520] width 11 height 11
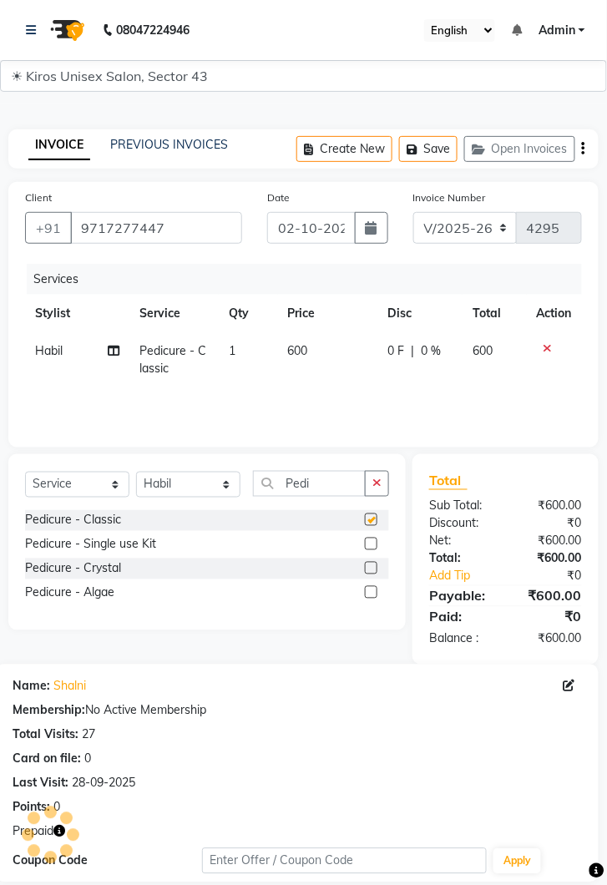
checkbox input "false"
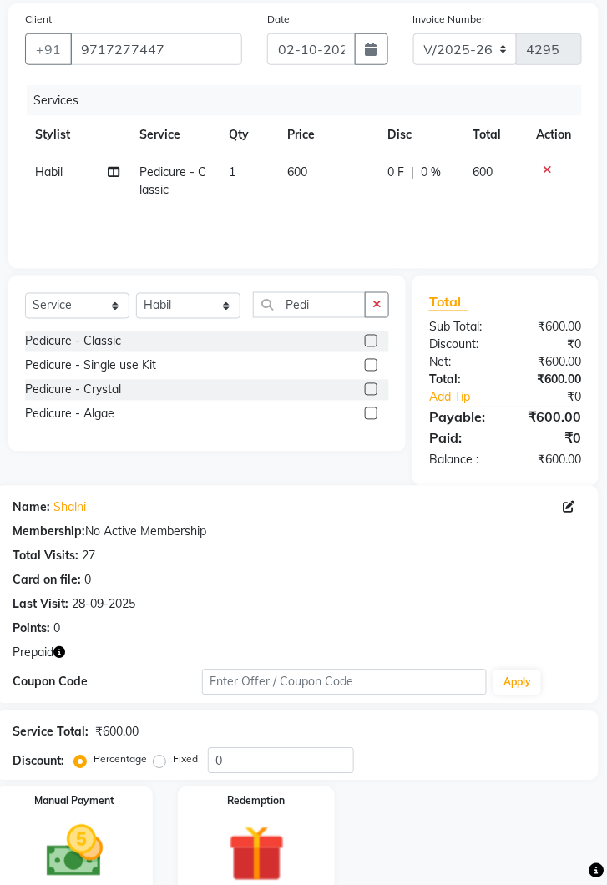
click at [260, 844] on img at bounding box center [256, 854] width 93 height 71
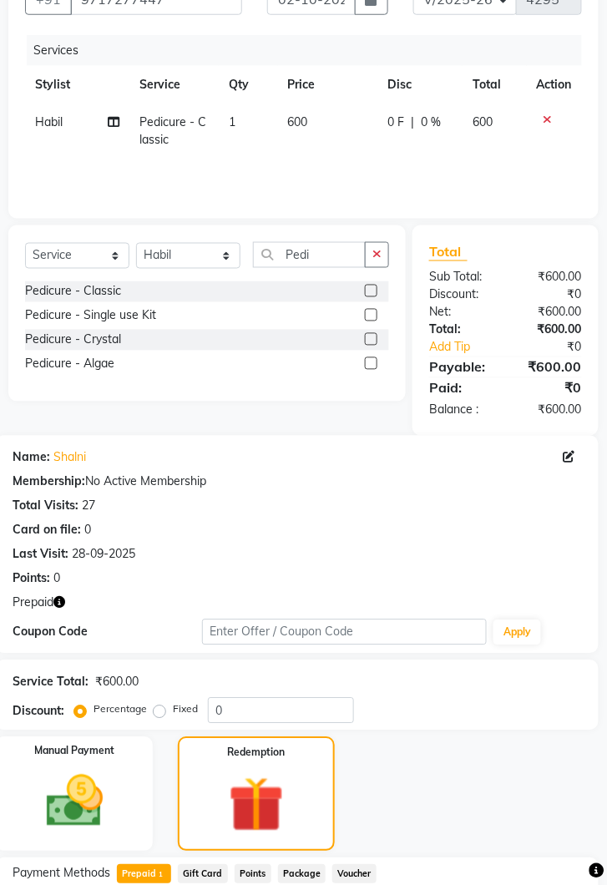
scroll to position [299, 0]
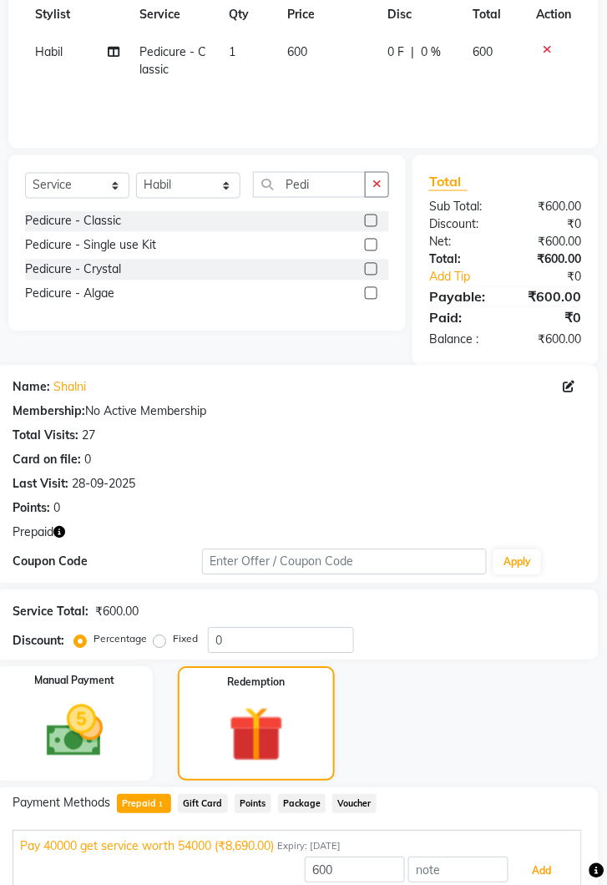
click at [555, 878] on button "Add" at bounding box center [542, 871] width 61 height 28
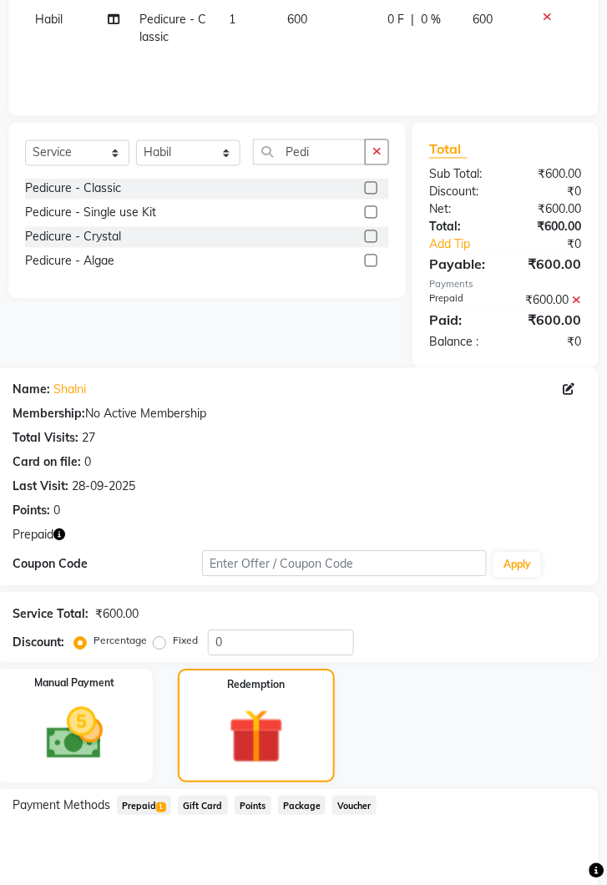
scroll to position [415, 0]
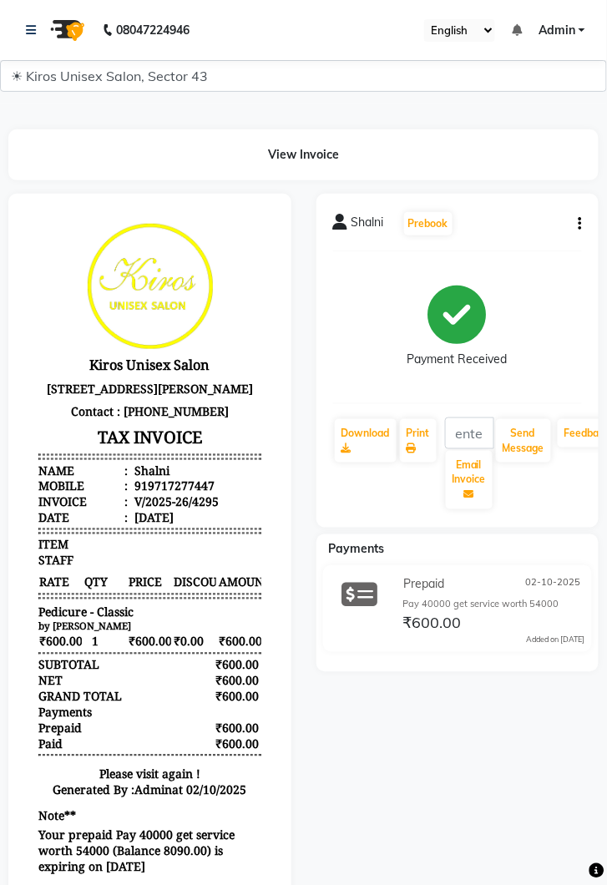
click at [458, 831] on div "Shalni Prebook Payment Received Download Print Email Invoice Send Message Feedb…" at bounding box center [458, 565] width 308 height 743
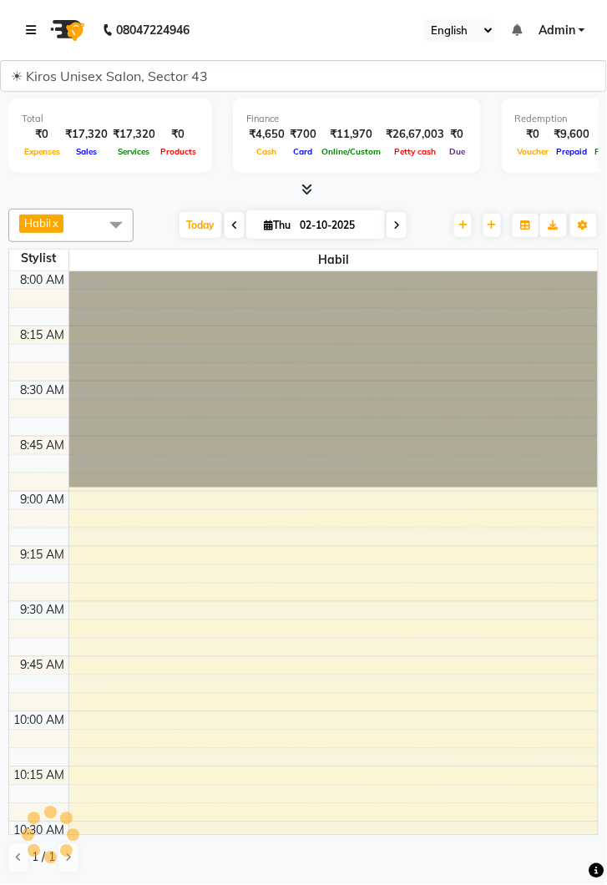
click at [38, 29] on link at bounding box center [34, 30] width 17 height 47
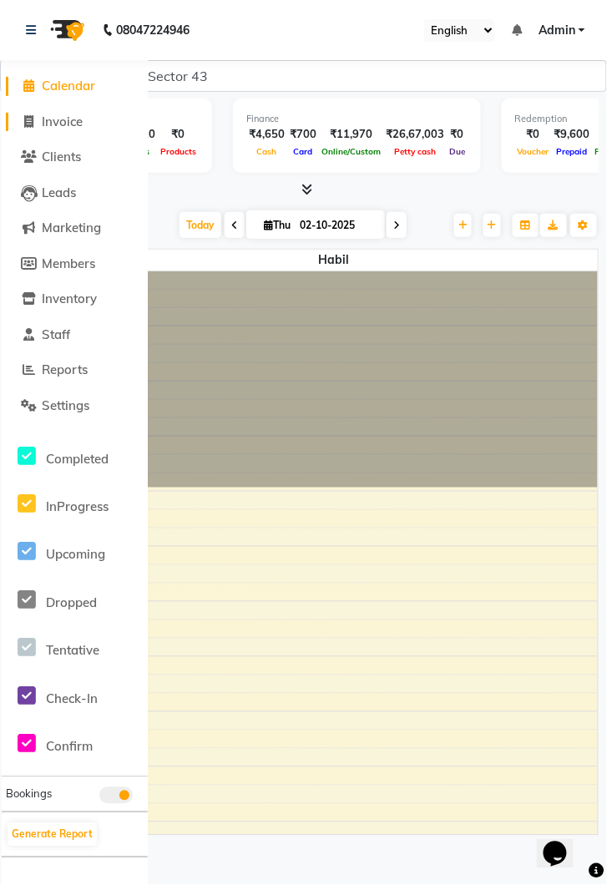
click at [64, 127] on span "Invoice" at bounding box center [62, 122] width 41 height 16
select select "service"
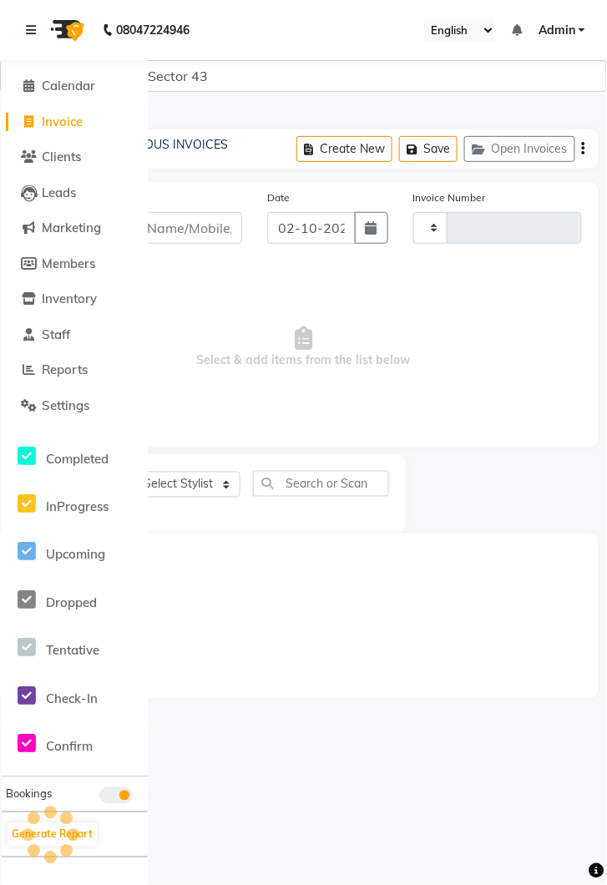
type input "4296"
click at [33, 31] on icon at bounding box center [31, 30] width 10 height 12
select select "5694"
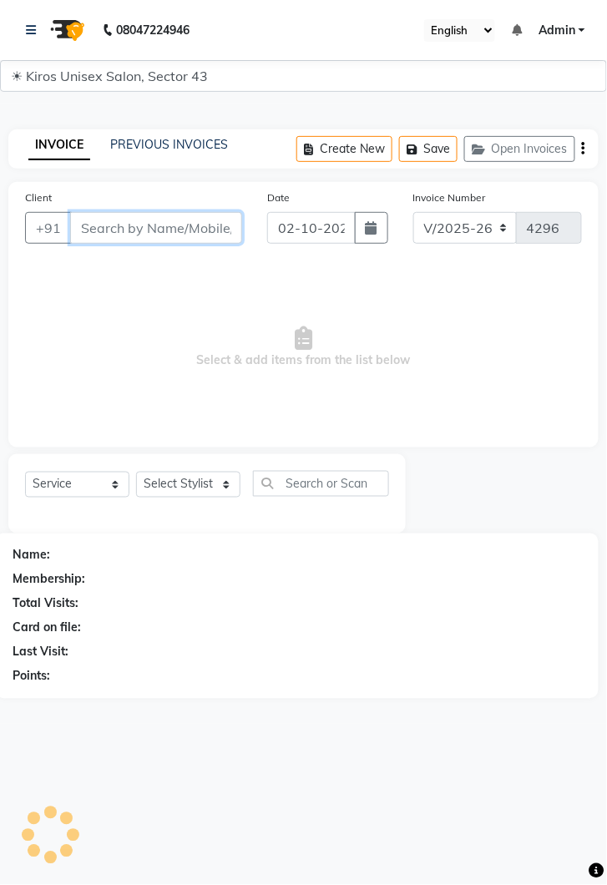
click at [179, 225] on input "Client" at bounding box center [156, 228] width 172 height 32
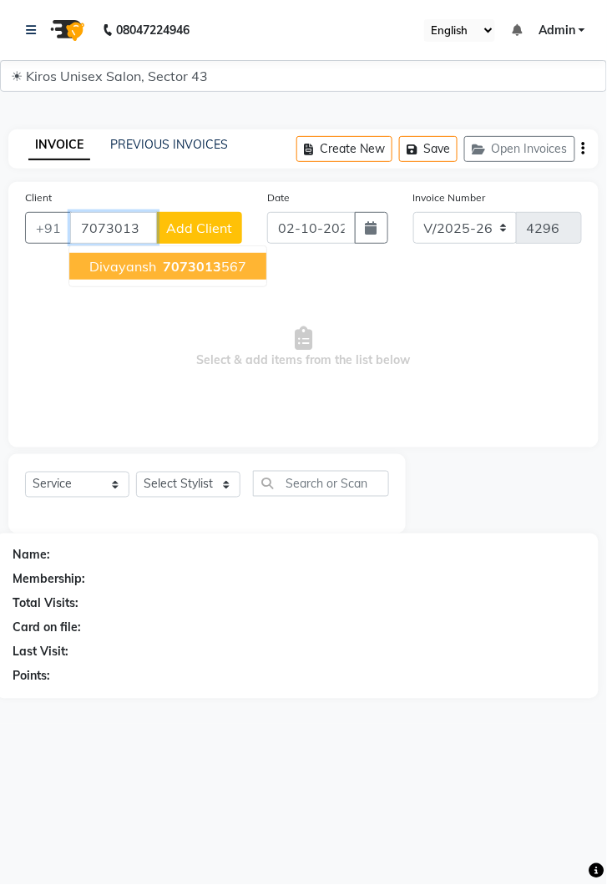
click at [222, 273] on ngb-highlight "7073013 567" at bounding box center [202, 266] width 87 height 17
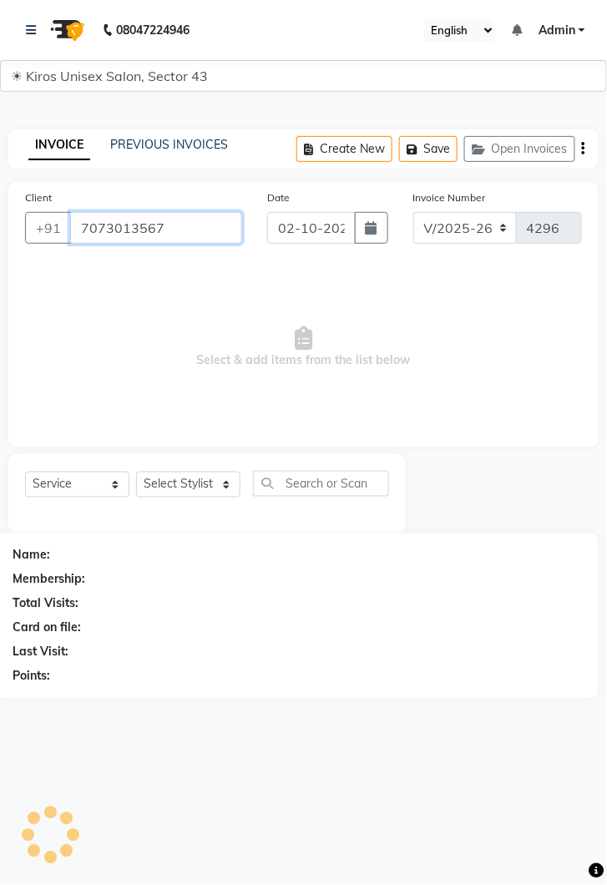
type input "7073013567"
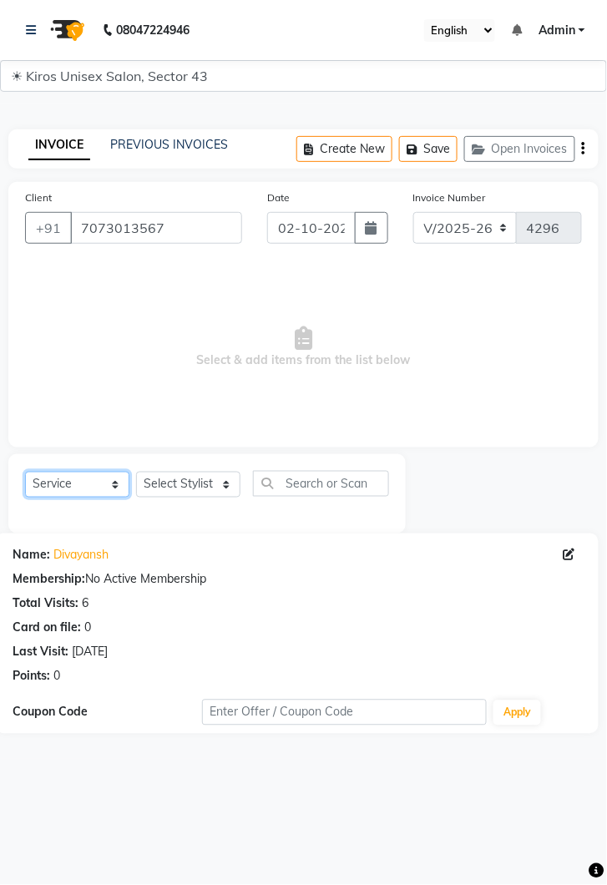
click at [114, 472] on select "Select Service Product Membership Package Voucher Prepaid Gift Card" at bounding box center [77, 485] width 104 height 26
select select "P"
click at [25, 472] on select "Select Service Product Membership Package Voucher Prepaid Gift Card" at bounding box center [77, 485] width 104 height 26
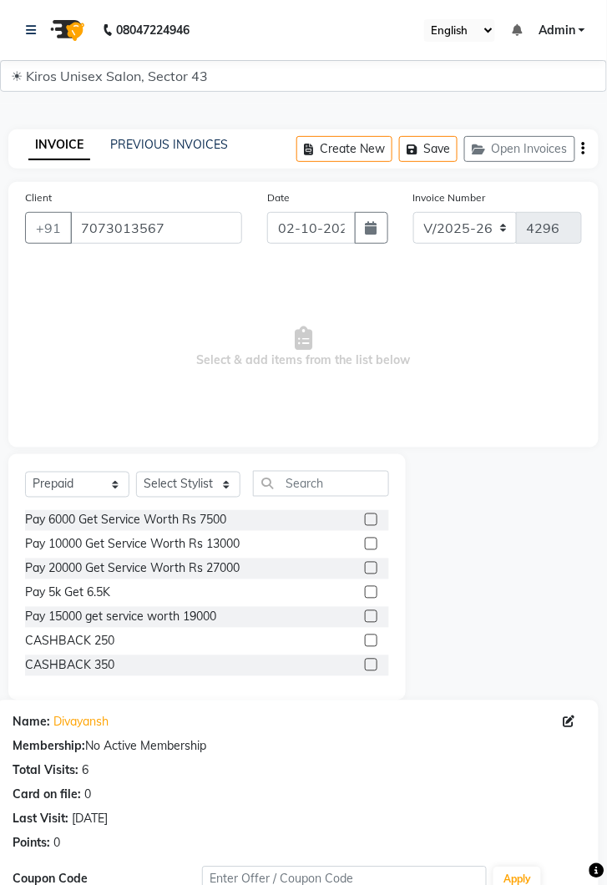
click at [370, 593] on label at bounding box center [371, 592] width 13 height 13
click at [370, 593] on input "checkbox" at bounding box center [370, 593] width 11 height 11
checkbox input "false"
click at [215, 485] on select "Select Stylist Deepak Gunjan Habil Imran Jeet Lalit Lamu Mansi Raj Rashmi Rony …" at bounding box center [188, 485] width 104 height 26
select select "65175"
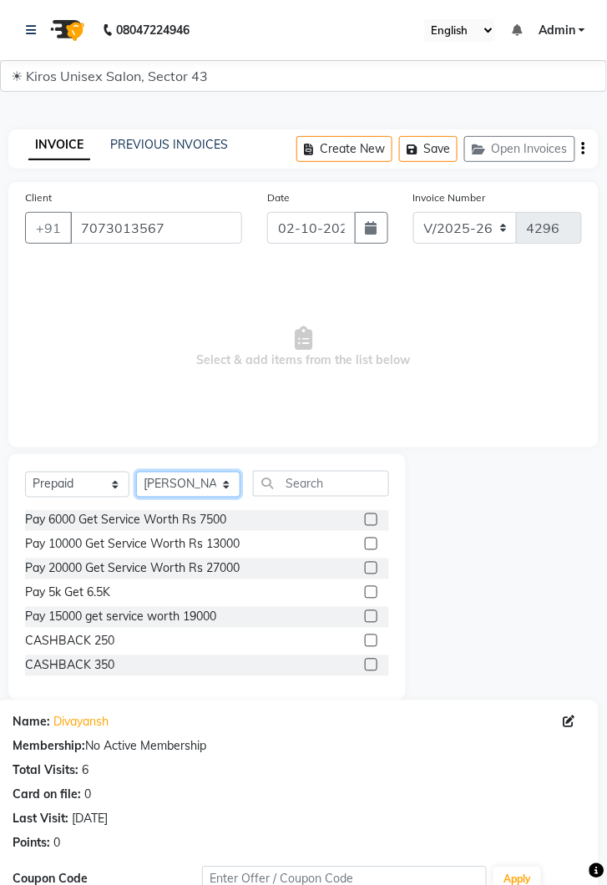
click at [136, 472] on select "Select Stylist Deepak Gunjan Habil Imran Jeet Lalit Lamu Mansi Raj Rashmi Rony …" at bounding box center [188, 485] width 104 height 26
click at [369, 595] on label at bounding box center [371, 592] width 13 height 13
click at [369, 595] on input "checkbox" at bounding box center [370, 593] width 11 height 11
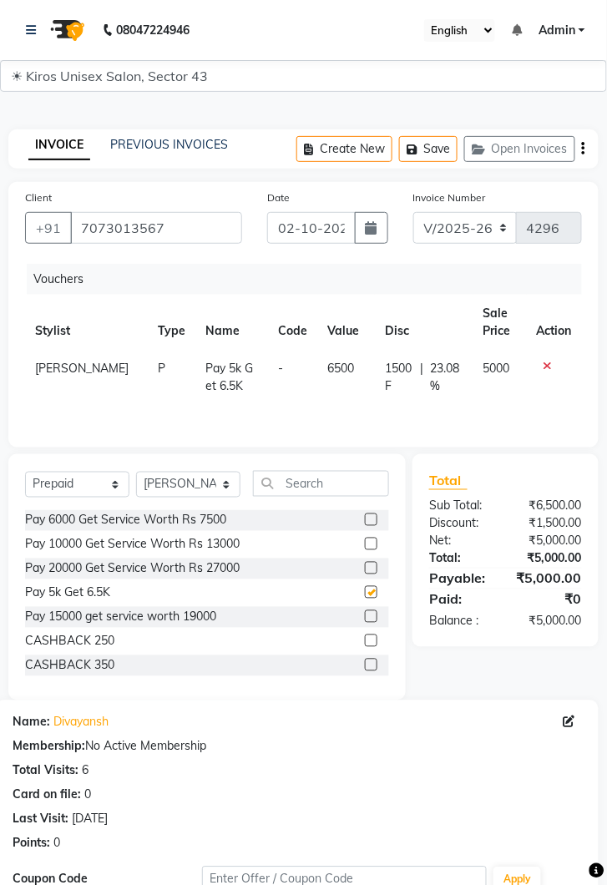
checkbox input "false"
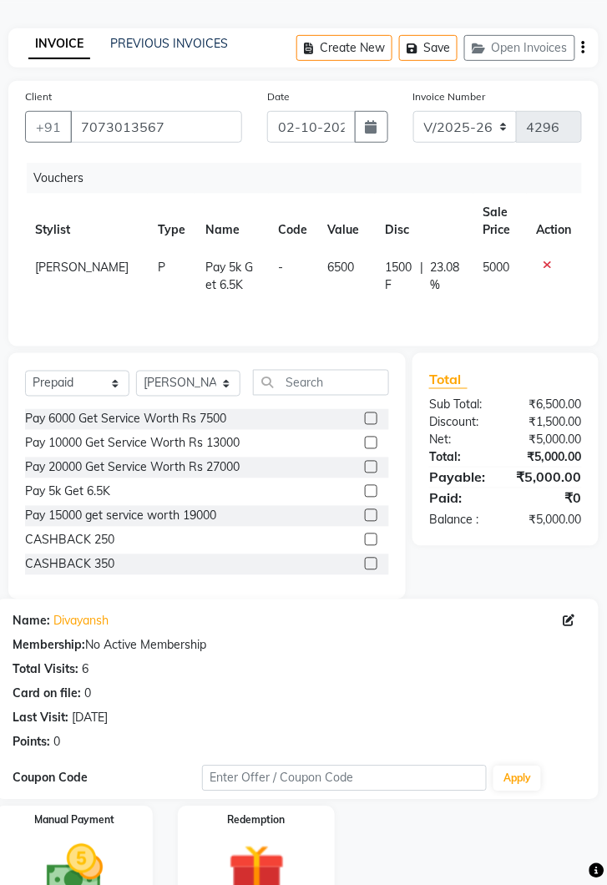
scroll to position [120, 0]
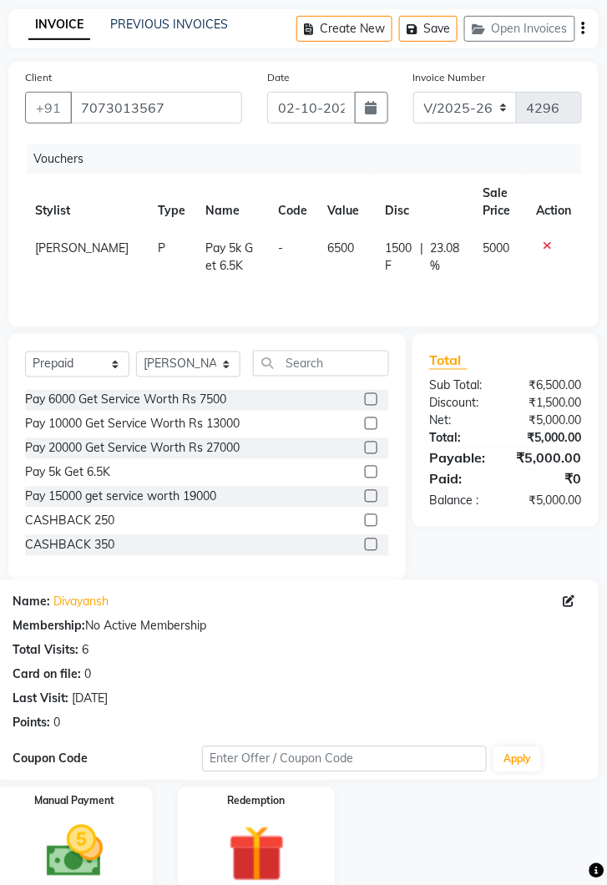
click at [70, 846] on img at bounding box center [74, 852] width 93 height 66
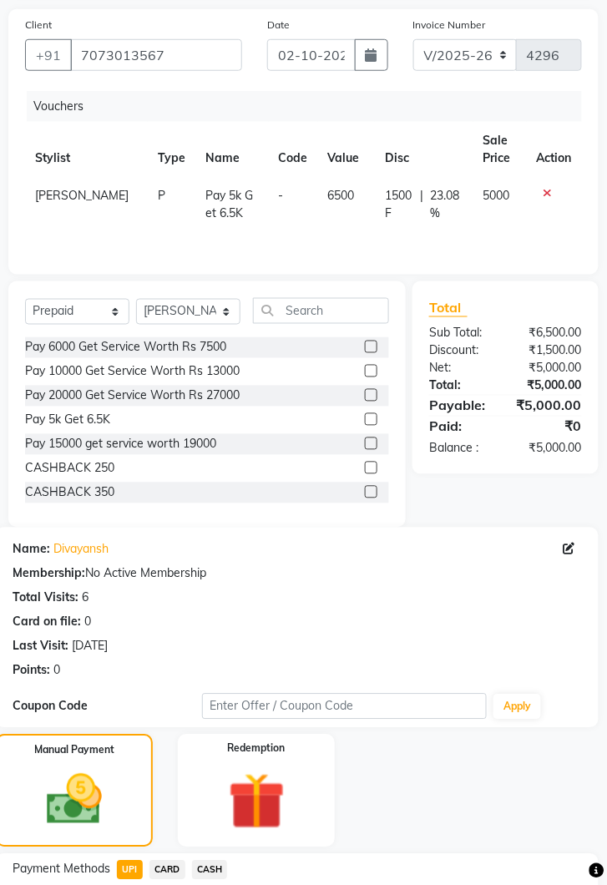
scroll to position [250, 0]
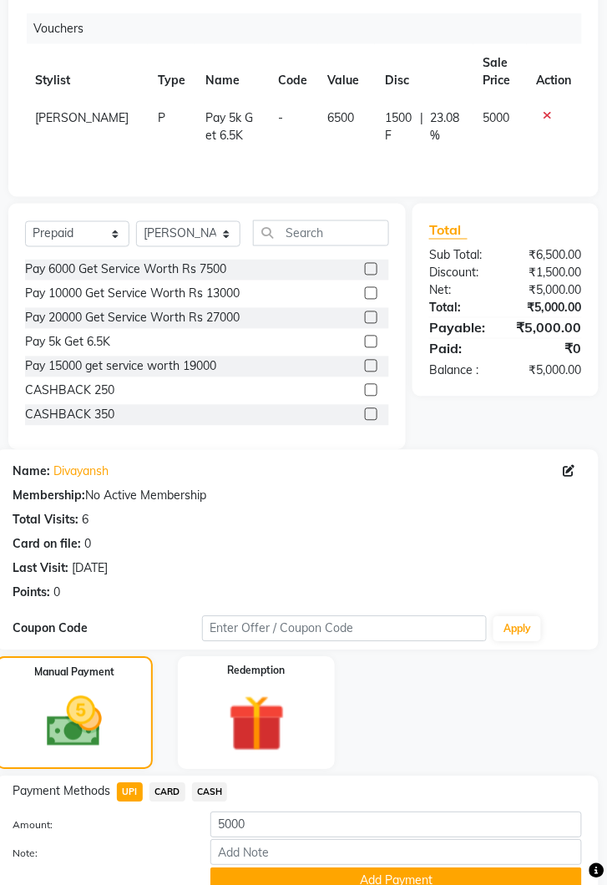
click at [408, 881] on button "Add Payment" at bounding box center [395, 881] width 371 height 26
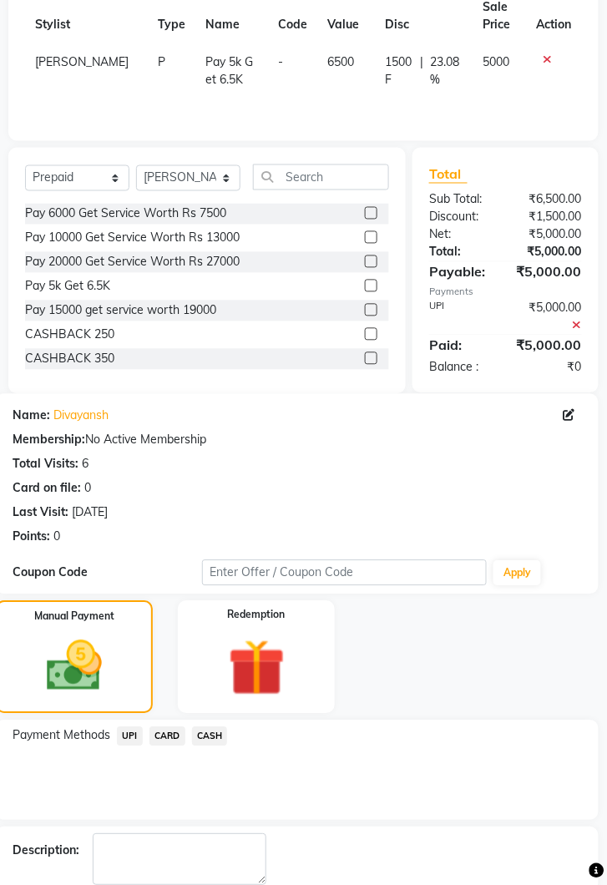
scroll to position [321, 0]
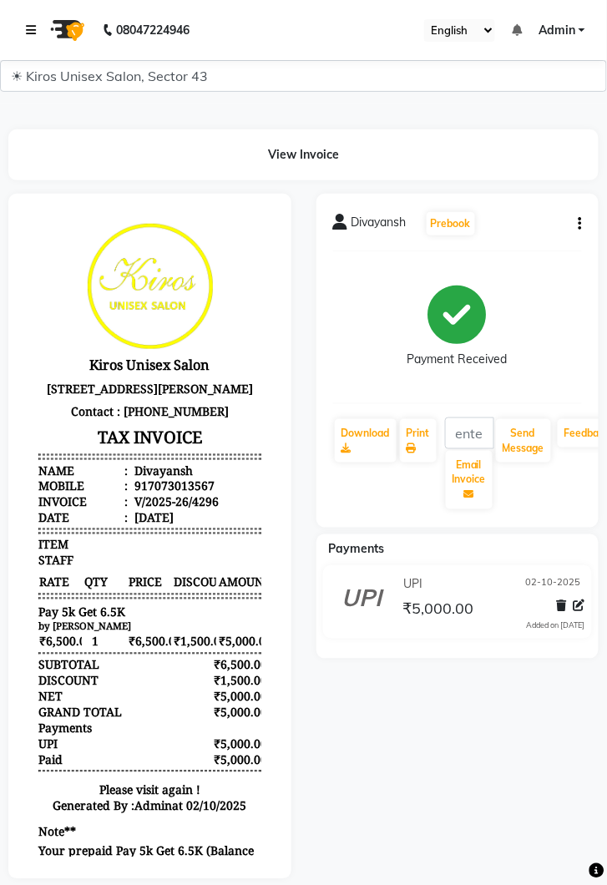
click at [29, 22] on link at bounding box center [34, 30] width 17 height 47
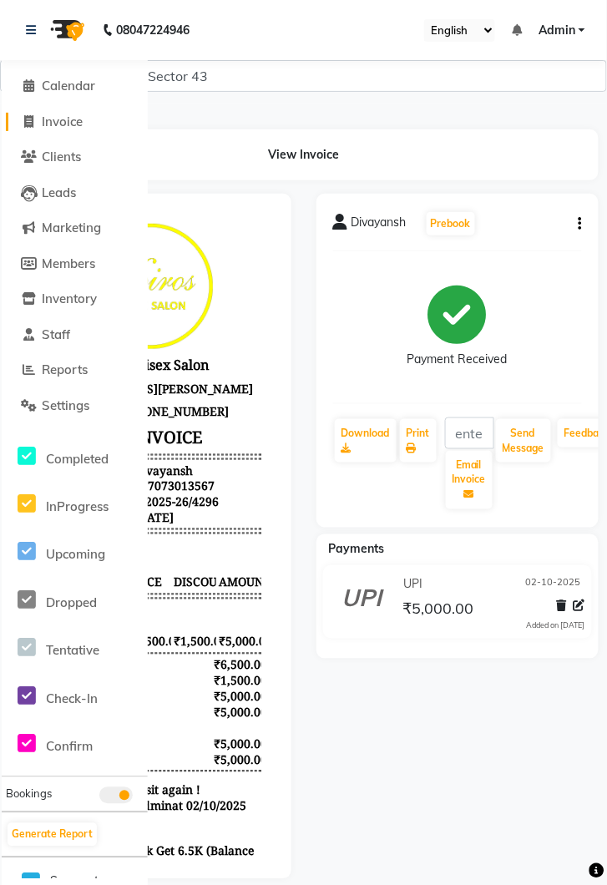
click at [68, 127] on span "Invoice" at bounding box center [62, 122] width 41 height 16
select select "service"
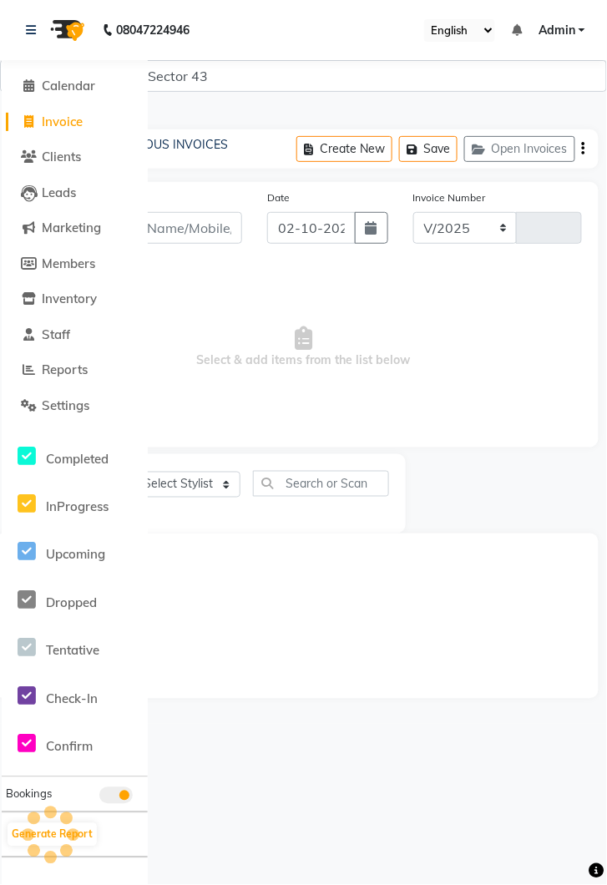
select select "5694"
type input "4297"
click at [33, 33] on icon at bounding box center [31, 30] width 10 height 12
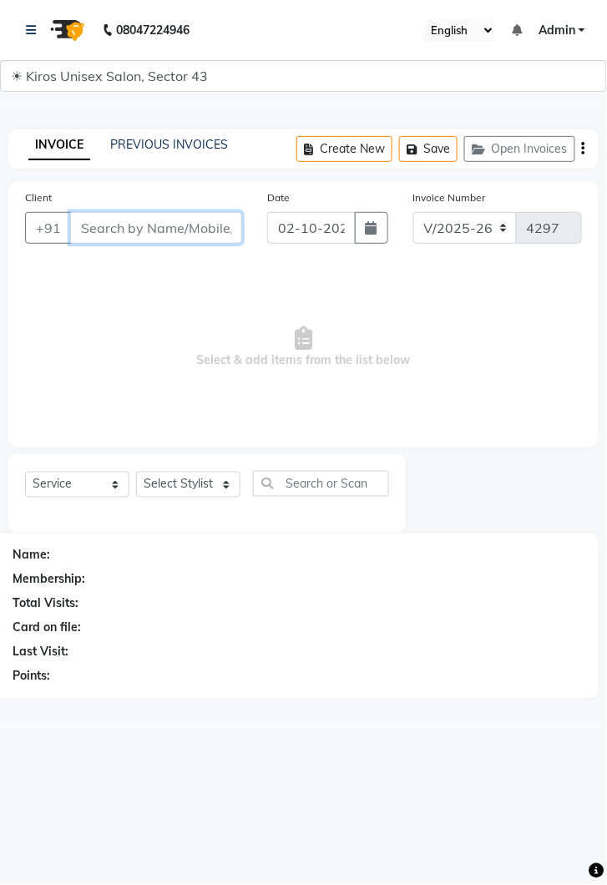
click at [165, 227] on input "Client" at bounding box center [156, 228] width 172 height 32
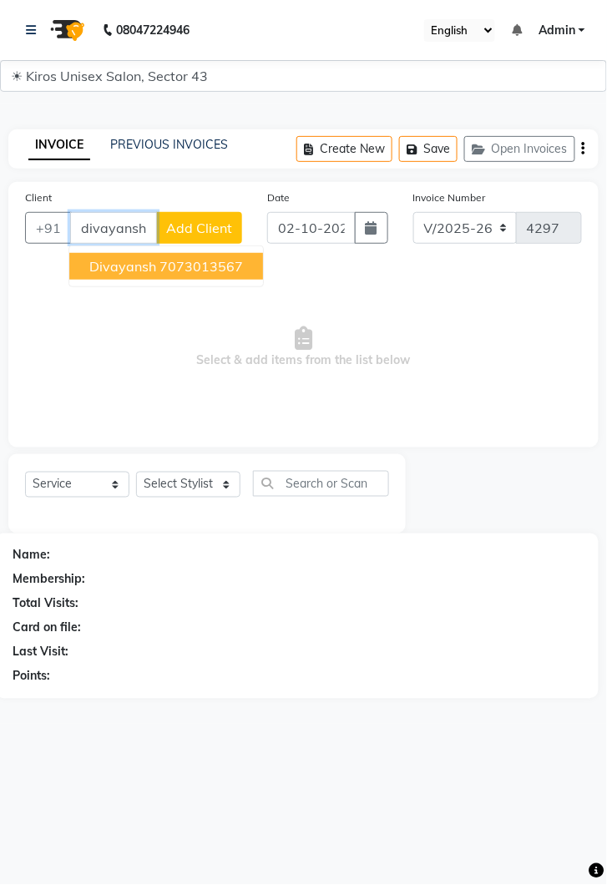
click at [222, 271] on ngb-highlight "7073013567" at bounding box center [200, 266] width 83 height 17
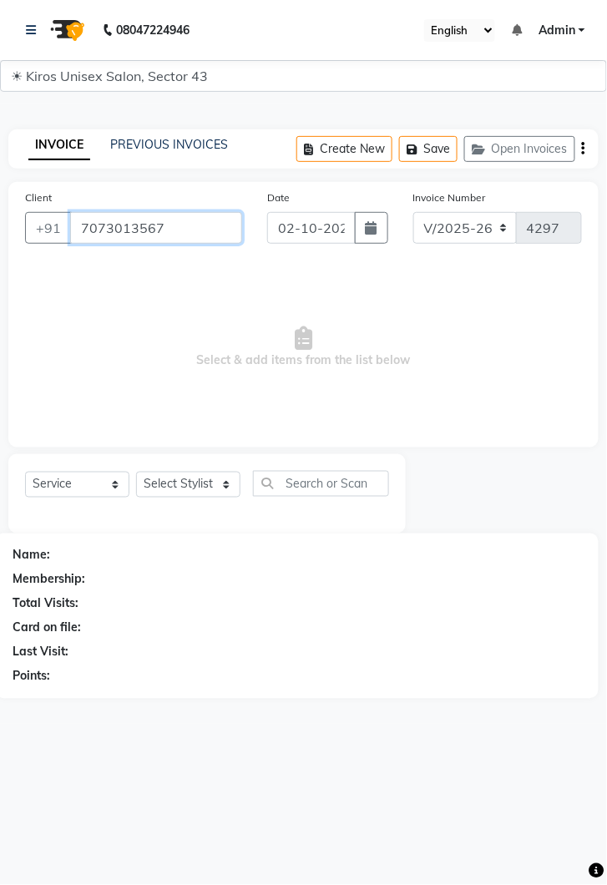
type input "7073013567"
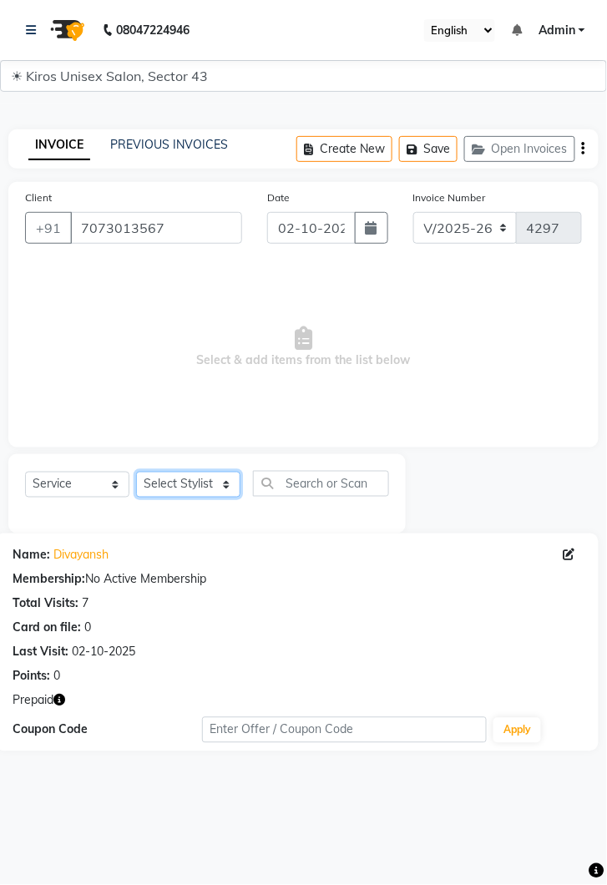
click at [205, 489] on select "Select Stylist Deepak Gunjan Habil Imran Jeet Lalit Lamu Mansi Raj Rashmi Rony …" at bounding box center [188, 485] width 104 height 26
select select "90704"
click at [136, 472] on select "Select Stylist Deepak Gunjan Habil Imran Jeet Lalit Lamu Mansi Raj Rashmi Rony …" at bounding box center [188, 485] width 104 height 26
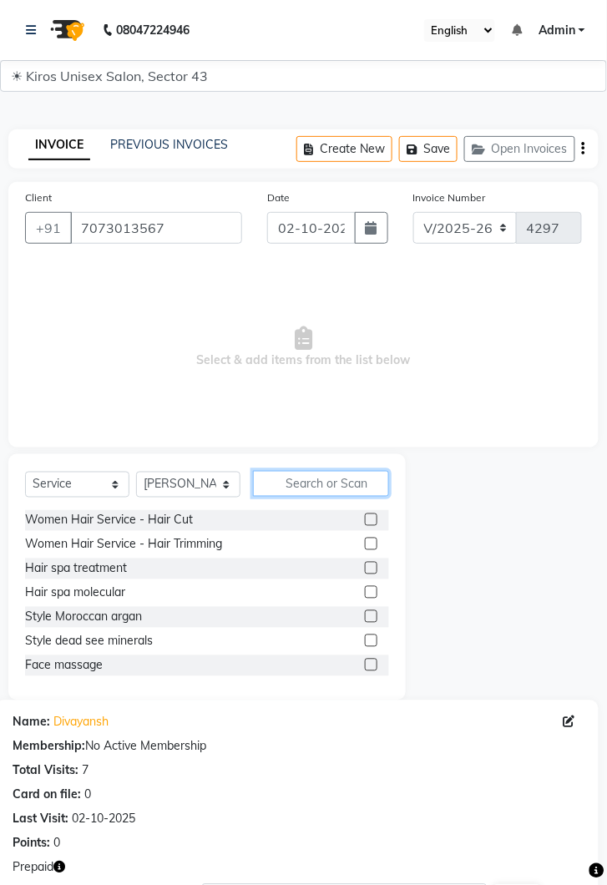
click at [326, 489] on input "text" at bounding box center [321, 484] width 136 height 26
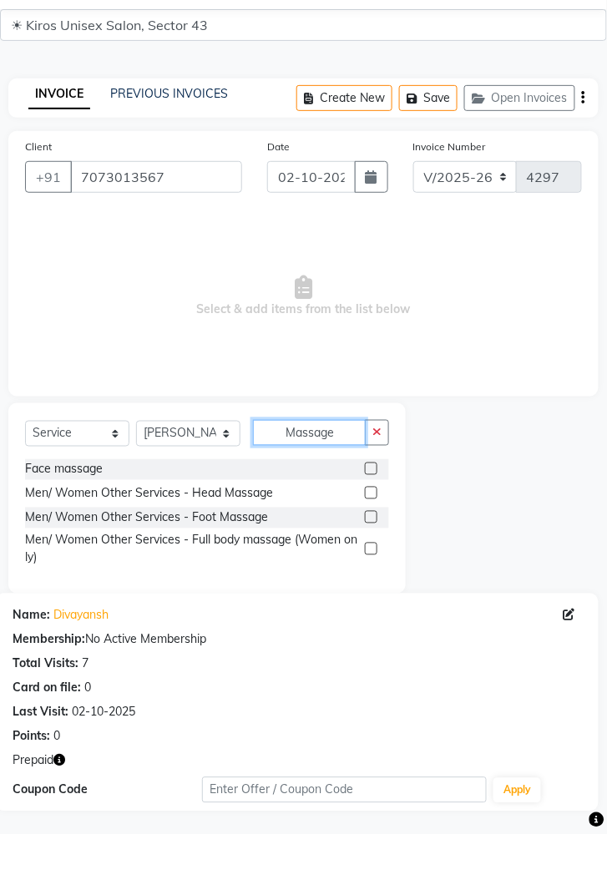
type input "Massage"
click at [370, 543] on label at bounding box center [371, 544] width 13 height 13
click at [370, 543] on input "checkbox" at bounding box center [370, 544] width 11 height 11
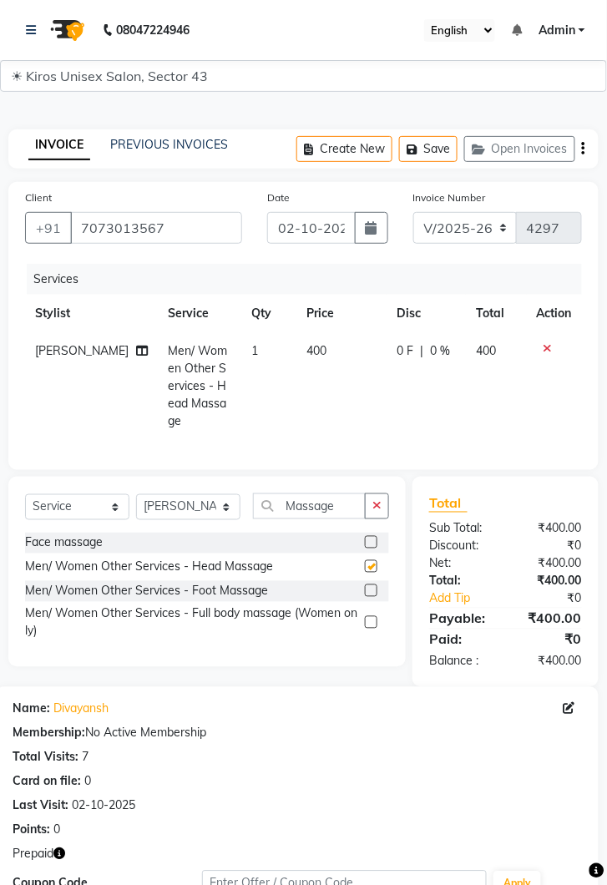
checkbox input "false"
click at [316, 361] on td "400" at bounding box center [342, 386] width 90 height 108
select select "90704"
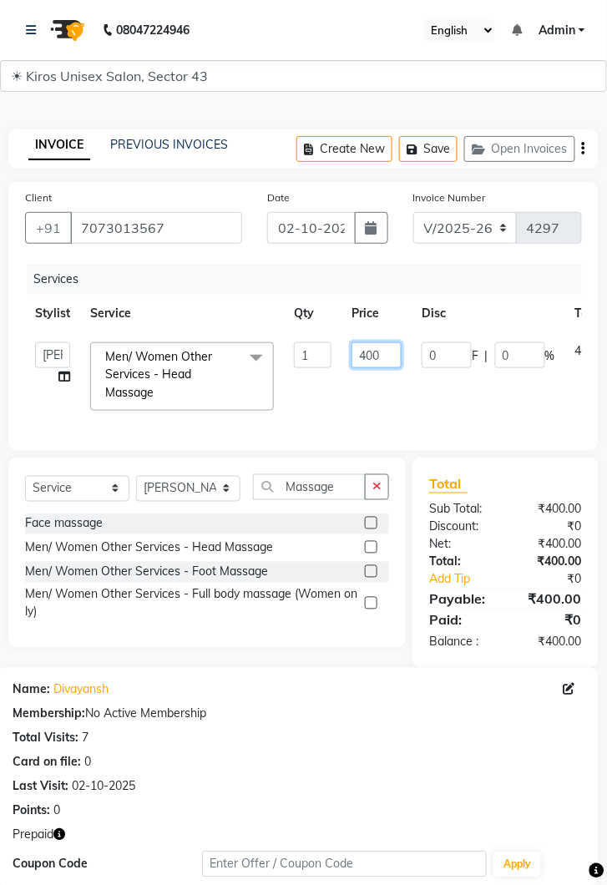
click at [384, 360] on input "400" at bounding box center [376, 355] width 50 height 26
type input "4"
type input "500"
click at [421, 392] on td "0 F | 0 %" at bounding box center [488, 376] width 154 height 88
select select "90704"
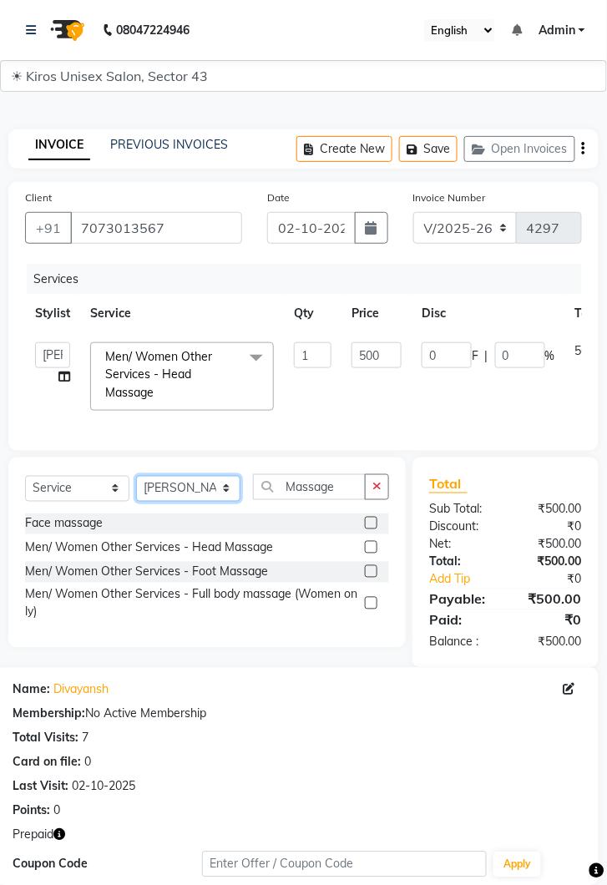
click at [222, 495] on select "Select Stylist Deepak Gunjan Habil Imran Jeet Lalit Lamu Mansi Raj Rashmi Rony …" at bounding box center [188, 489] width 104 height 26
select select "39650"
click at [136, 476] on select "Select Stylist Deepak Gunjan Habil Imran Jeet Lalit Lamu Mansi Raj Rashmi Rony …" at bounding box center [188, 489] width 104 height 26
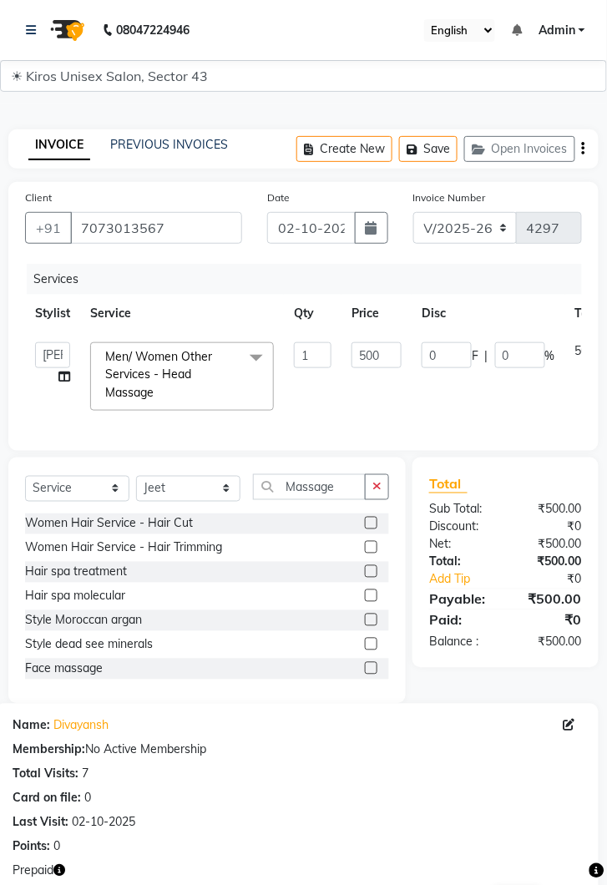
click at [371, 484] on button "button" at bounding box center [377, 487] width 24 height 26
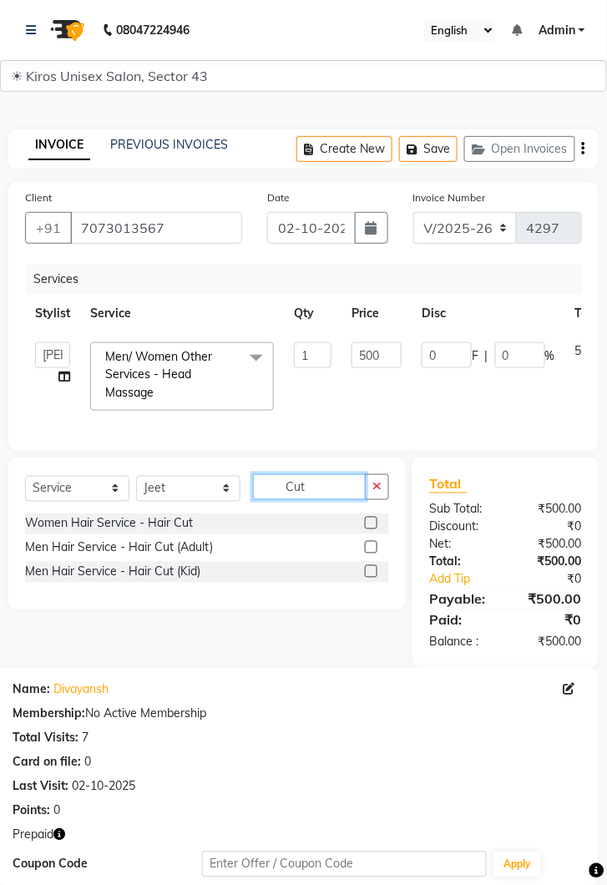
type input "Cut"
click at [370, 546] on label at bounding box center [371, 547] width 13 height 13
click at [370, 546] on input "checkbox" at bounding box center [370, 548] width 11 height 11
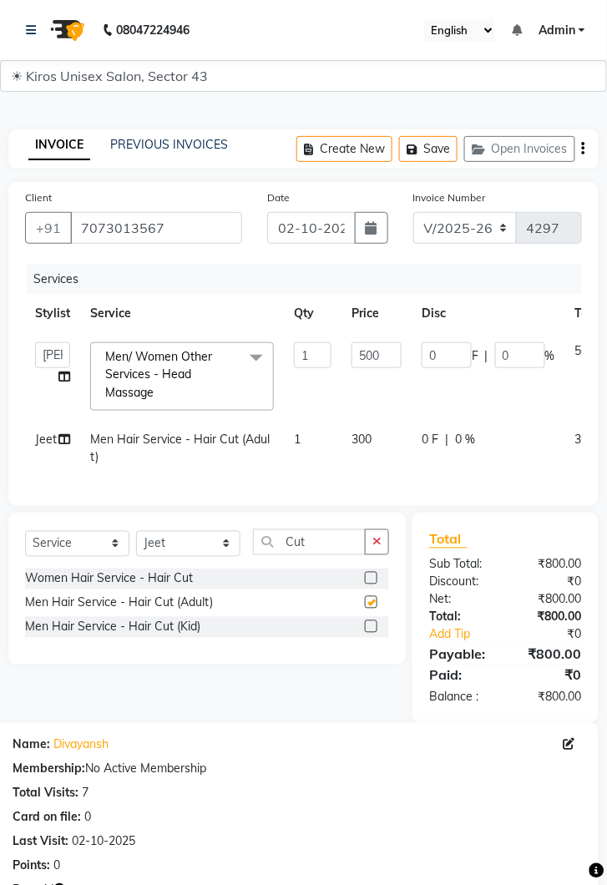
checkbox input "false"
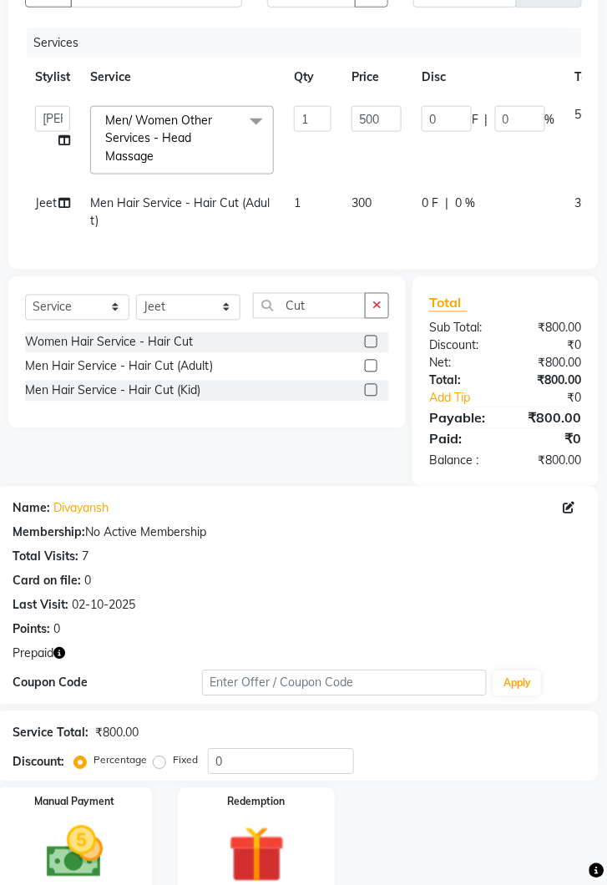
click at [250, 843] on img at bounding box center [256, 855] width 93 height 71
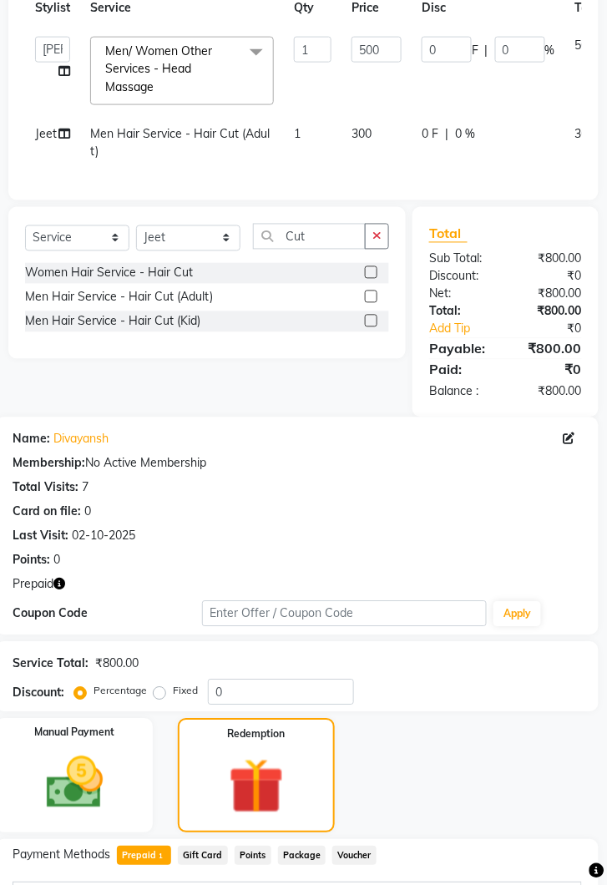
scroll to position [357, 0]
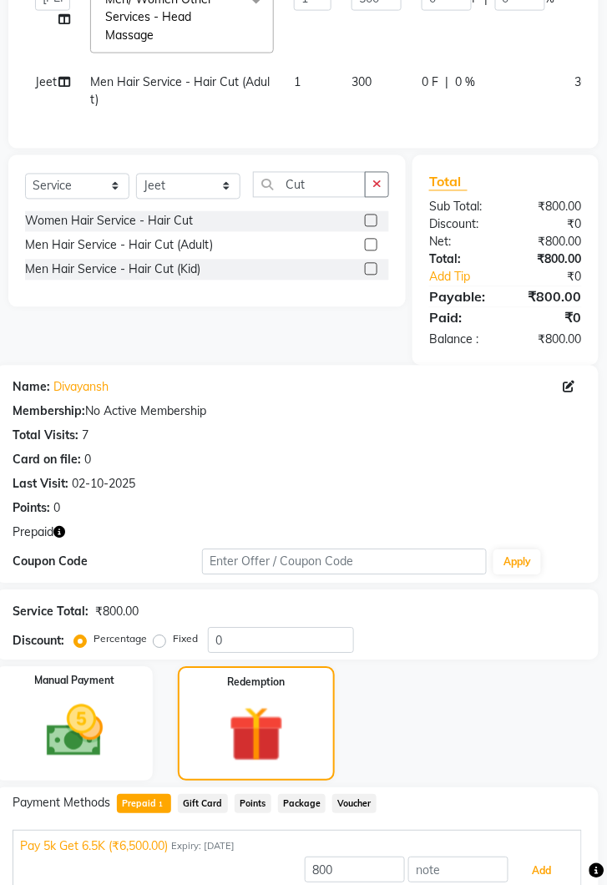
click at [548, 876] on button "Add" at bounding box center [542, 871] width 61 height 28
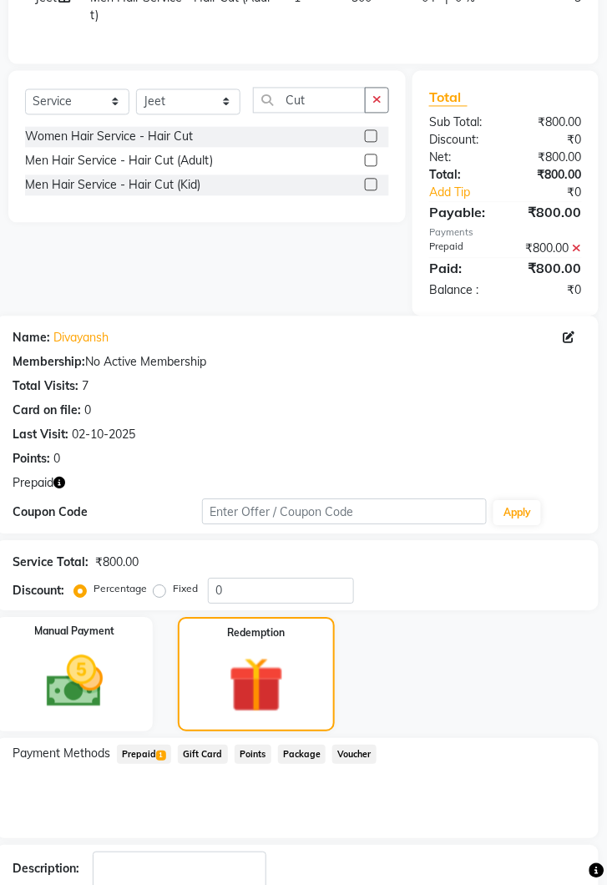
scroll to position [472, 0]
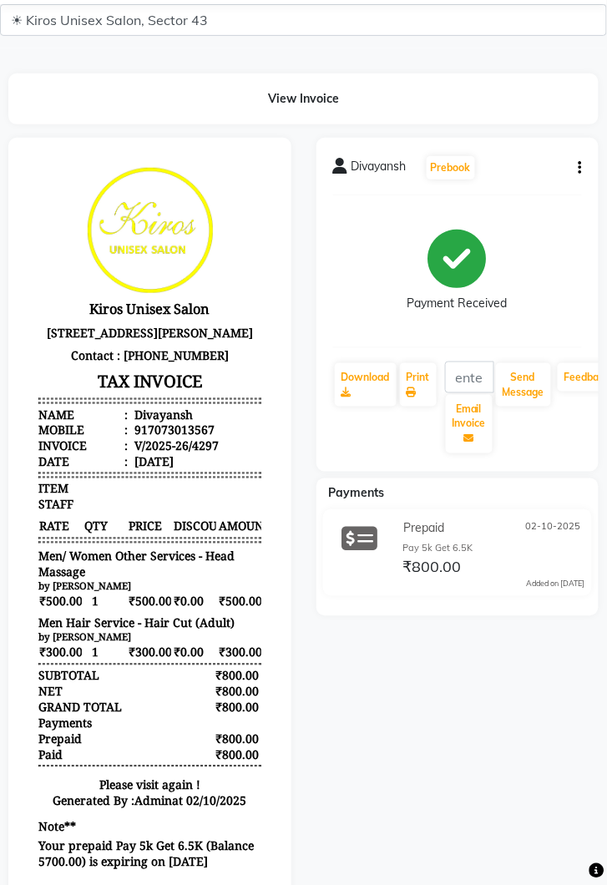
scroll to position [86, 0]
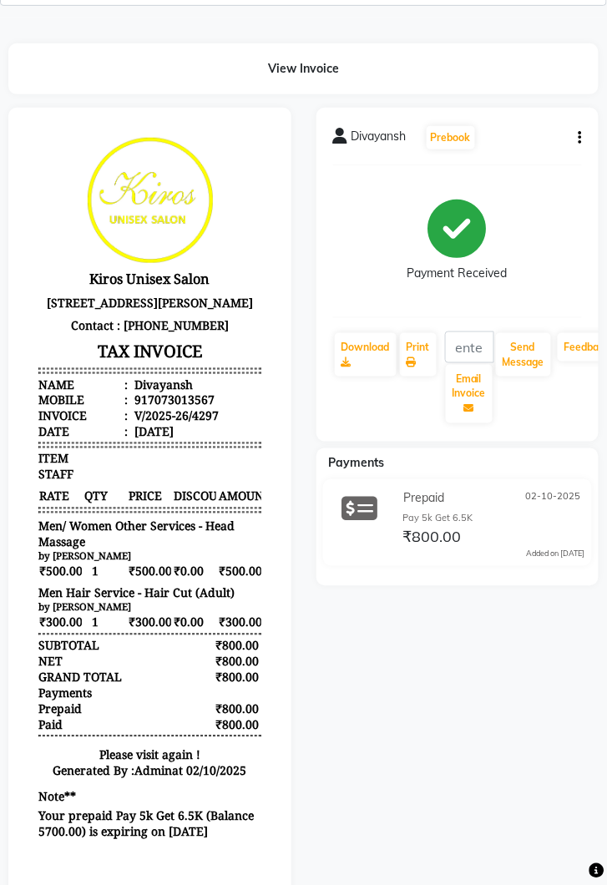
select select "5694"
select select "service"
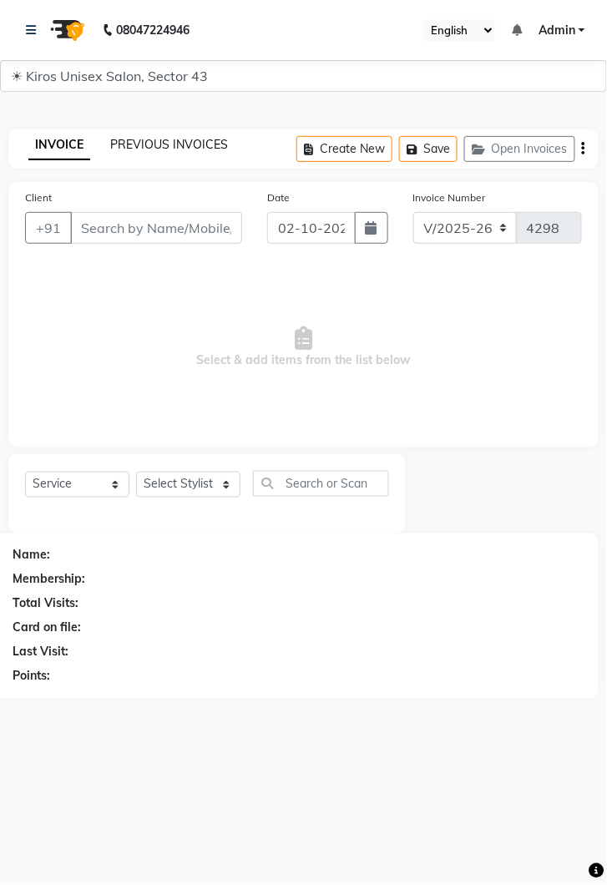
click at [187, 139] on link "PREVIOUS INVOICES" at bounding box center [169, 144] width 118 height 15
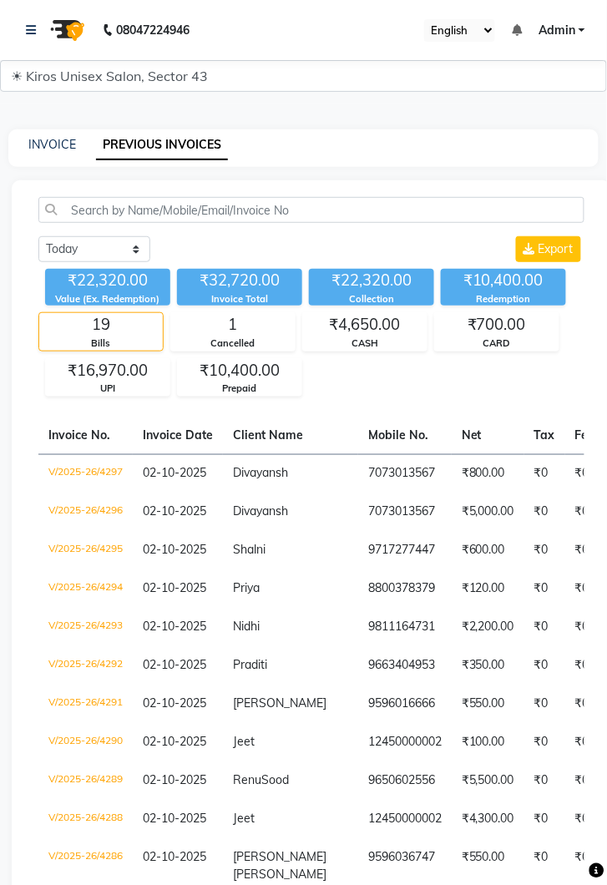
click at [386, 550] on td "9717277447" at bounding box center [404, 551] width 93 height 38
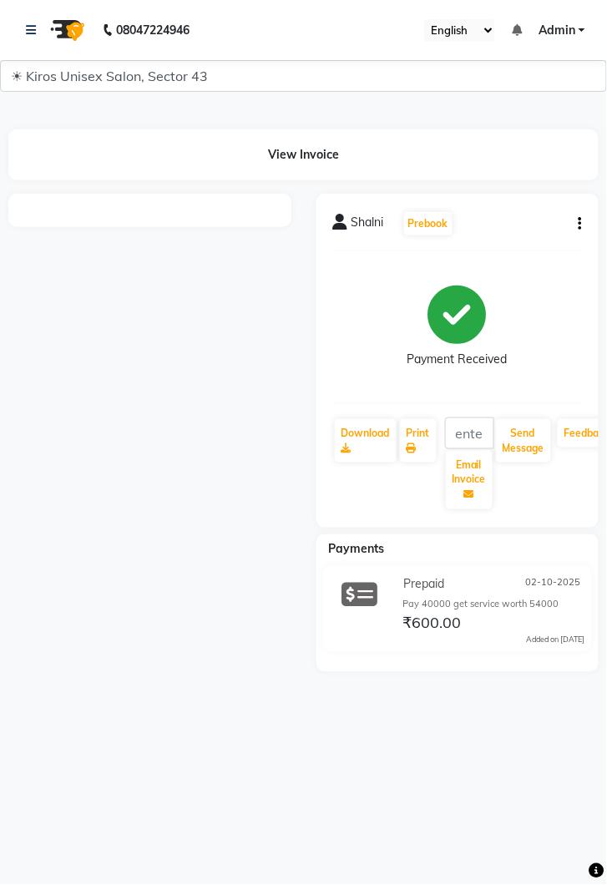
click at [256, 507] on div at bounding box center [150, 433] width 308 height 478
click at [131, 448] on div at bounding box center [150, 433] width 308 height 478
click at [112, 467] on div at bounding box center [150, 433] width 308 height 478
click at [129, 477] on div at bounding box center [150, 433] width 308 height 478
click at [131, 475] on div at bounding box center [150, 433] width 308 height 478
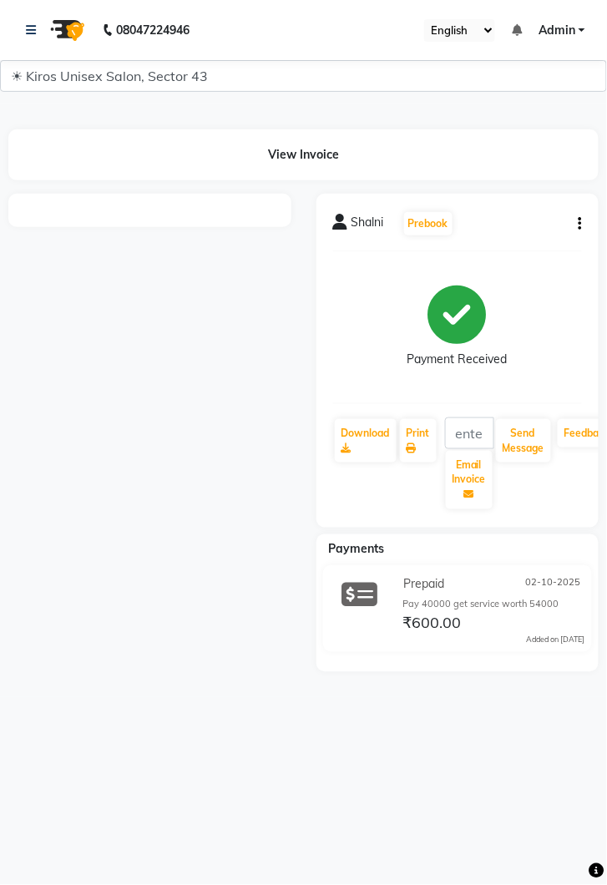
click at [152, 264] on div at bounding box center [150, 433] width 308 height 478
click at [148, 619] on div at bounding box center [150, 433] width 308 height 478
click at [34, 38] on link at bounding box center [34, 30] width 17 height 47
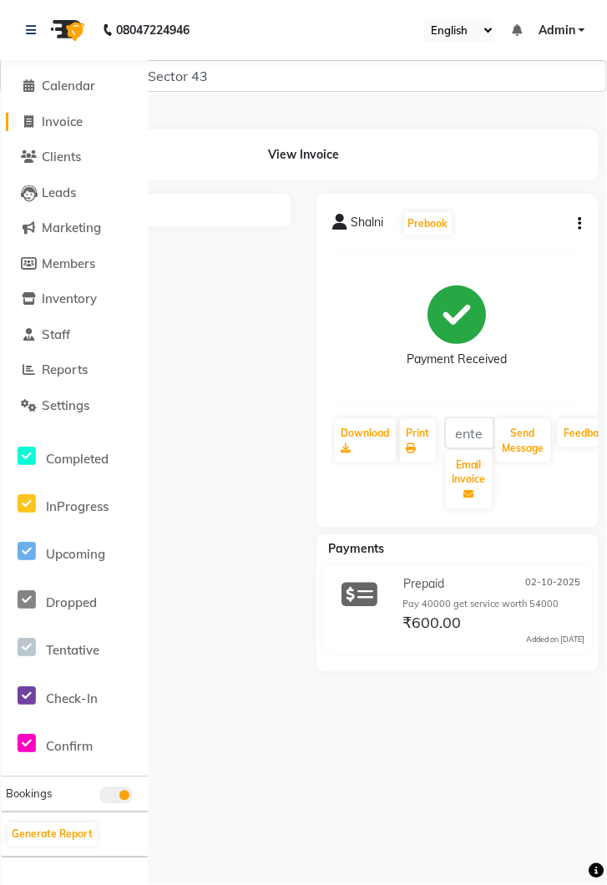
click at [70, 124] on span "Invoice" at bounding box center [62, 122] width 41 height 16
select select "service"
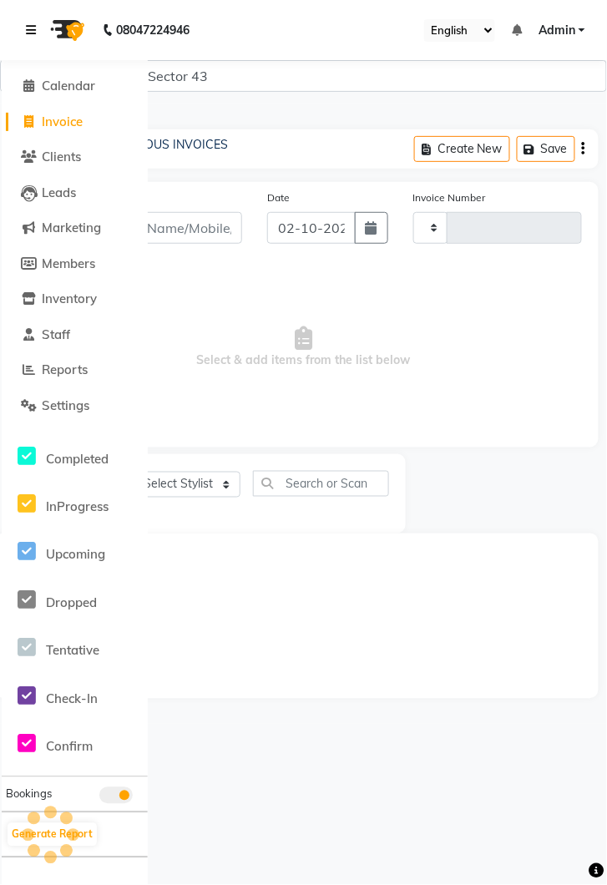
click at [27, 24] on icon at bounding box center [31, 30] width 10 height 12
type input "4298"
select select "5694"
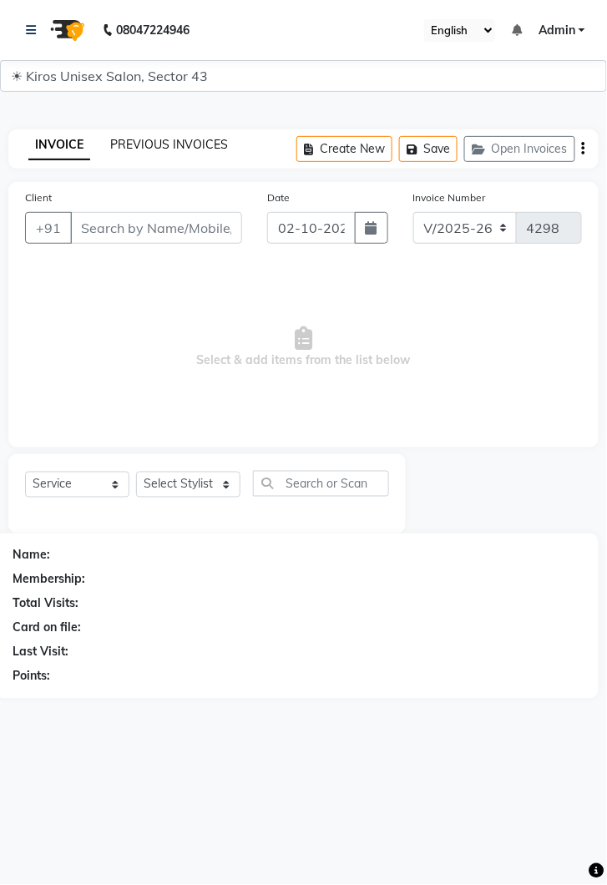
click at [176, 149] on link "PREVIOUS INVOICES" at bounding box center [169, 144] width 118 height 15
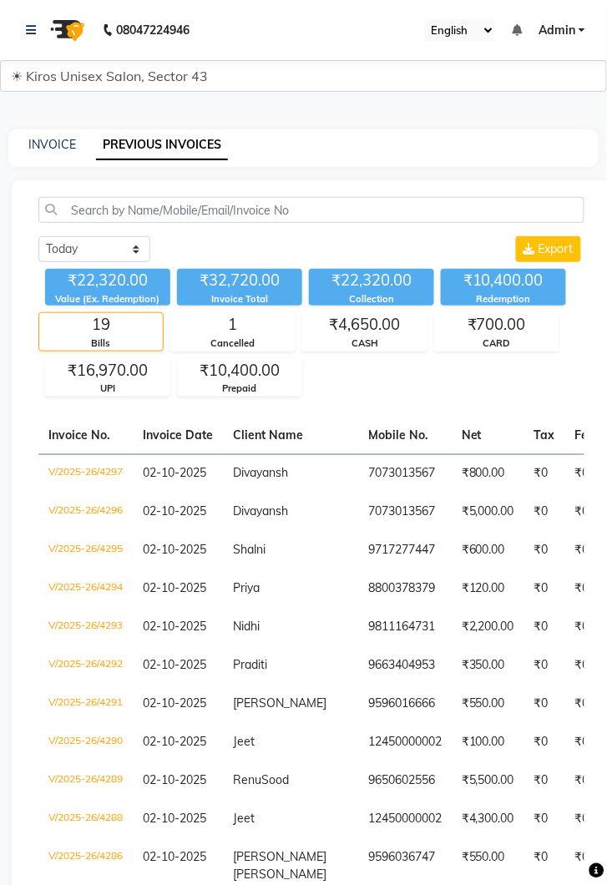
click at [452, 552] on td "₹600.00" at bounding box center [488, 551] width 73 height 38
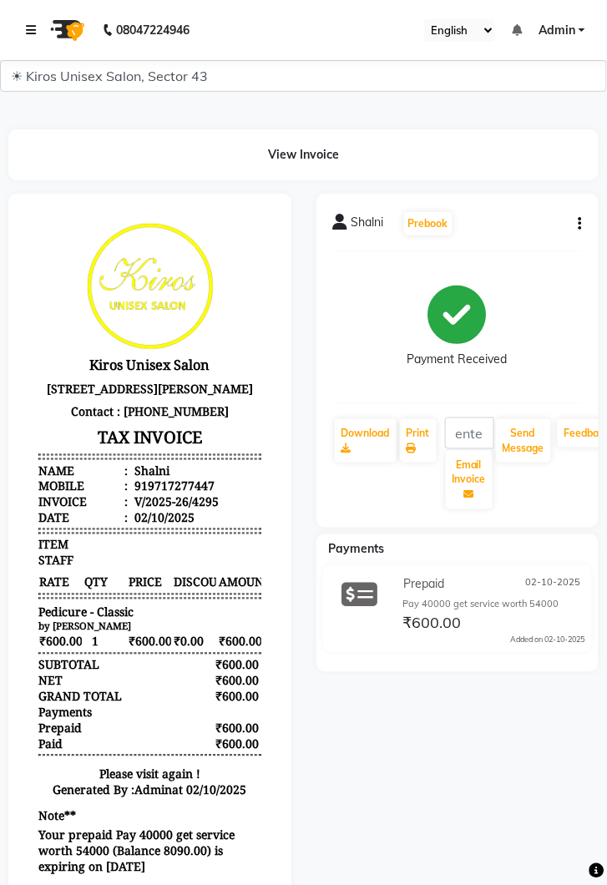
click at [27, 24] on icon at bounding box center [31, 30] width 10 height 12
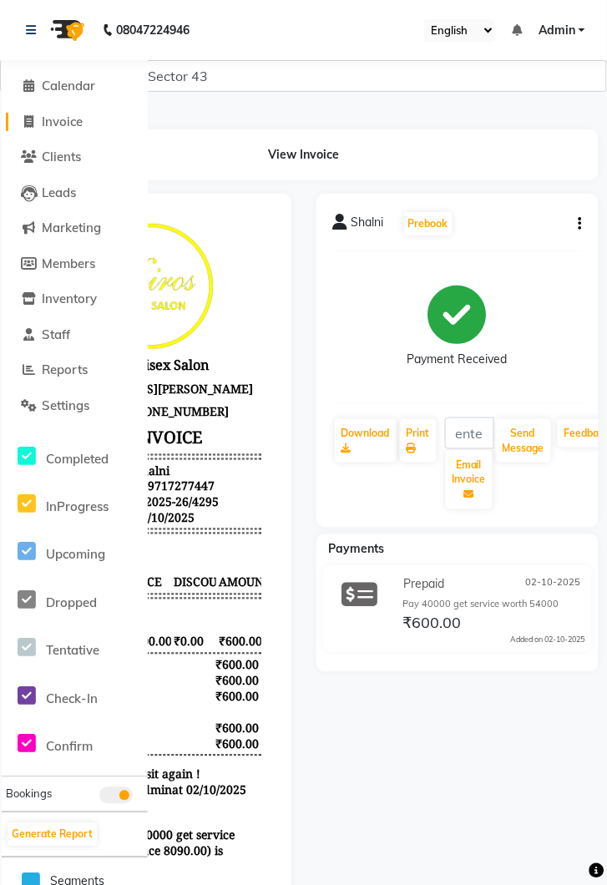
click at [57, 121] on span "Invoice" at bounding box center [62, 122] width 41 height 16
select select "service"
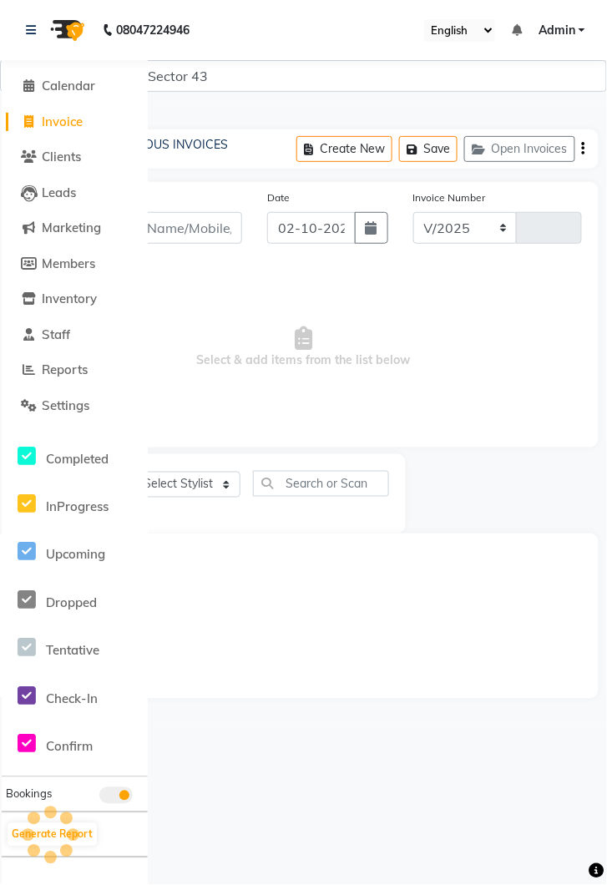
select select "5694"
type input "4298"
click at [28, 24] on icon at bounding box center [31, 30] width 10 height 12
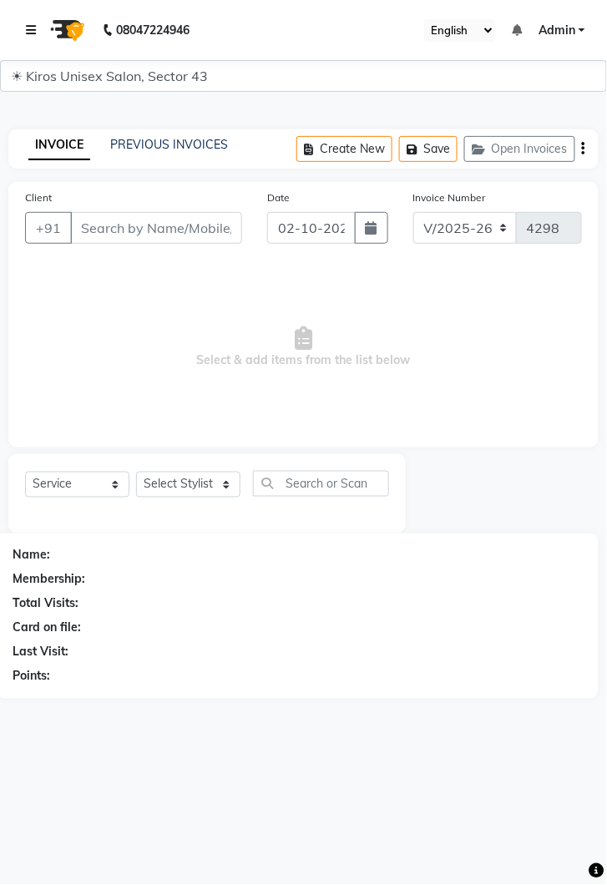
click at [28, 29] on icon at bounding box center [31, 30] width 10 height 12
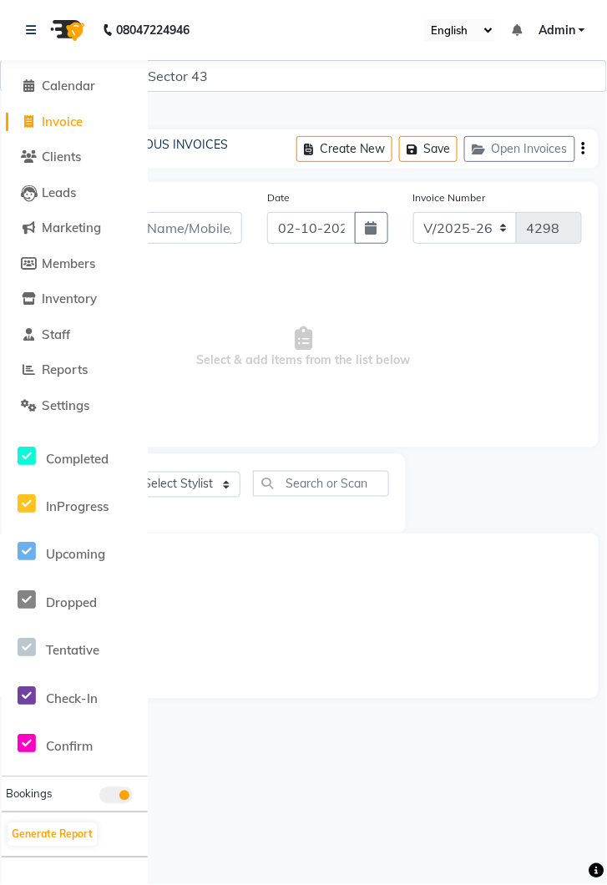
click at [65, 120] on span "Invoice" at bounding box center [62, 122] width 41 height 16
select select "5694"
select select "service"
click at [30, 29] on icon at bounding box center [31, 30] width 10 height 12
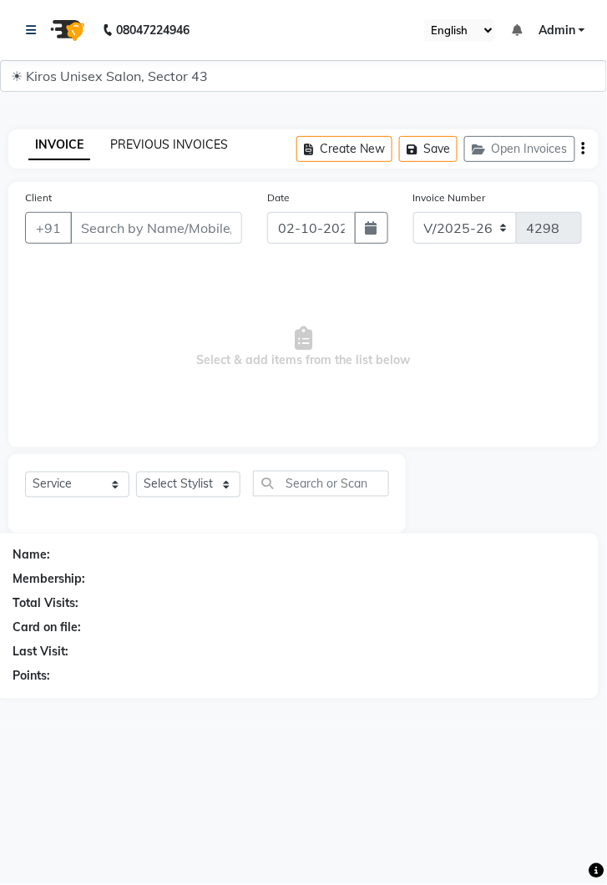
click at [184, 140] on link "PREVIOUS INVOICES" at bounding box center [169, 144] width 118 height 15
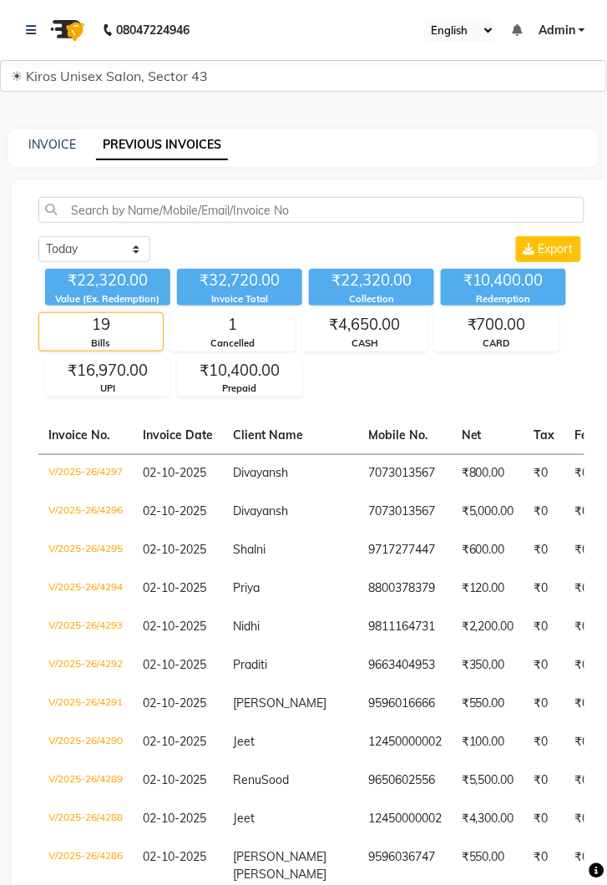
click at [462, 503] on td "₹5,000.00" at bounding box center [488, 512] width 73 height 38
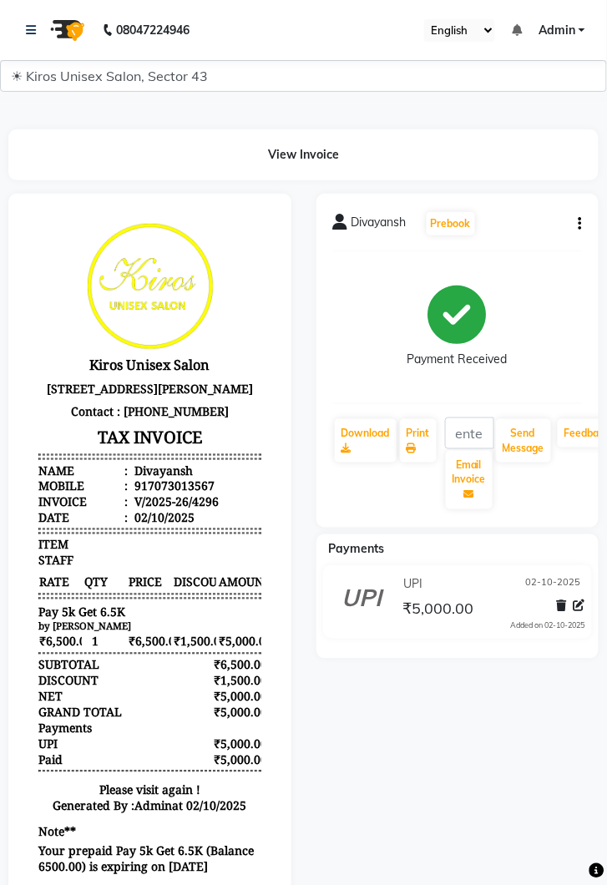
scroll to position [8, 0]
click at [2, 702] on div at bounding box center [150, 565] width 308 height 743
click at [27, 20] on link at bounding box center [34, 30] width 17 height 47
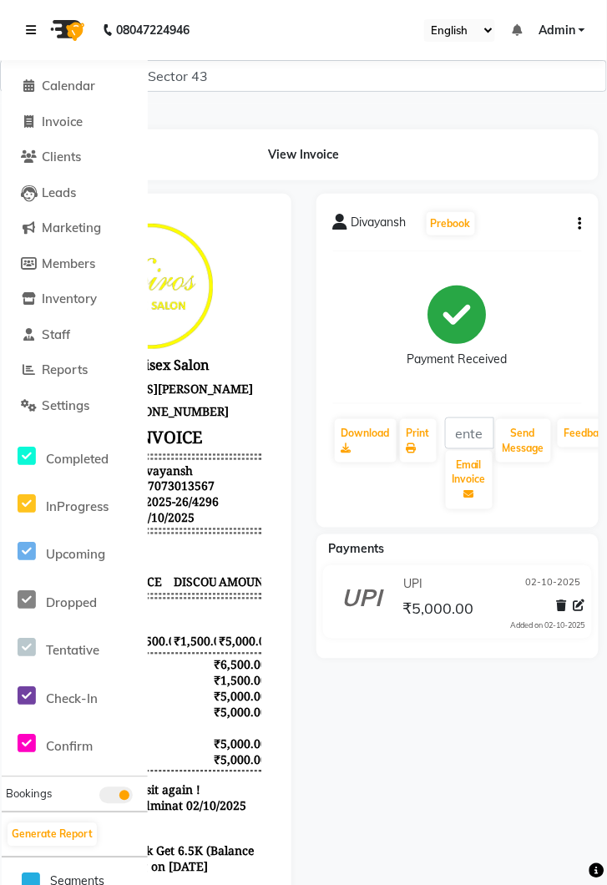
scroll to position [2, 0]
click at [58, 118] on span "Invoice" at bounding box center [62, 120] width 41 height 16
select select "service"
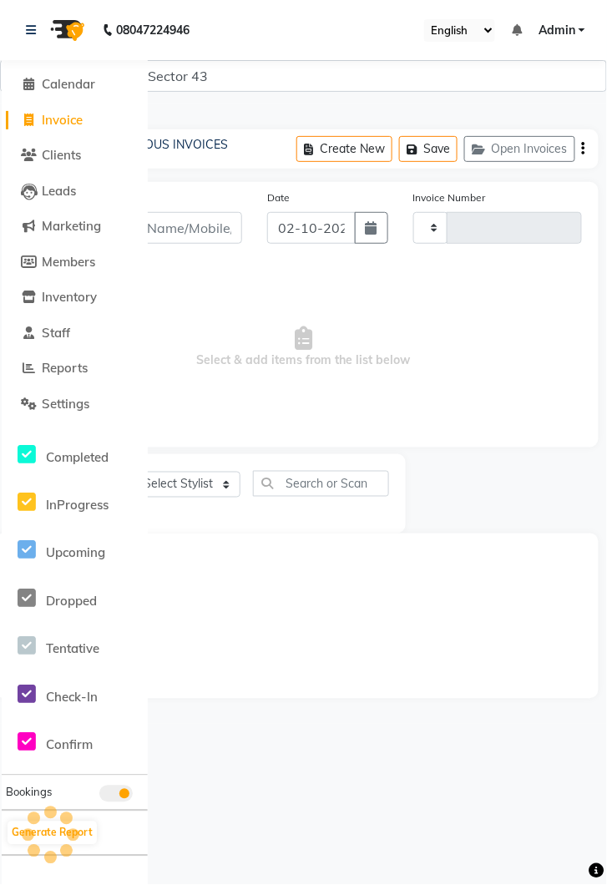
type input "4298"
select select "5694"
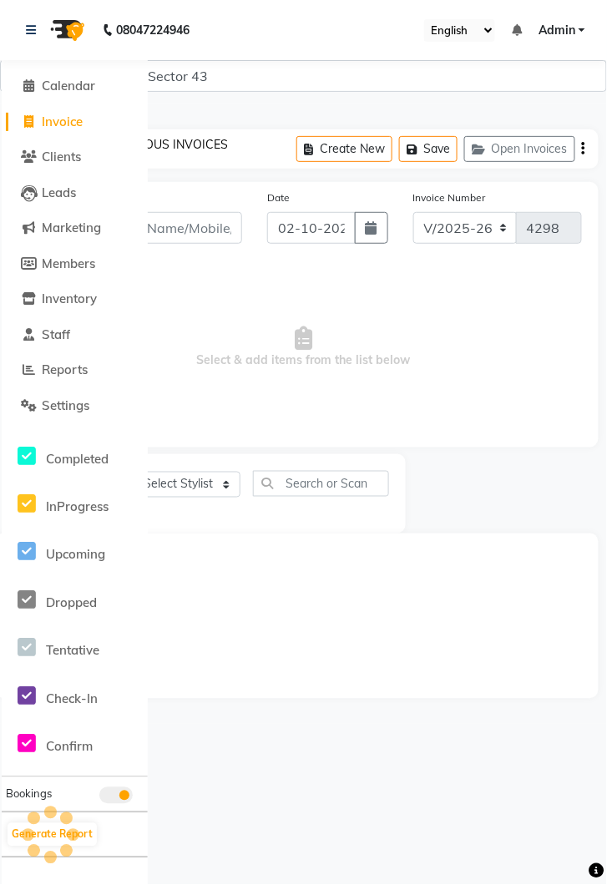
click at [203, 138] on link "PREVIOUS INVOICES" at bounding box center [169, 144] width 118 height 15
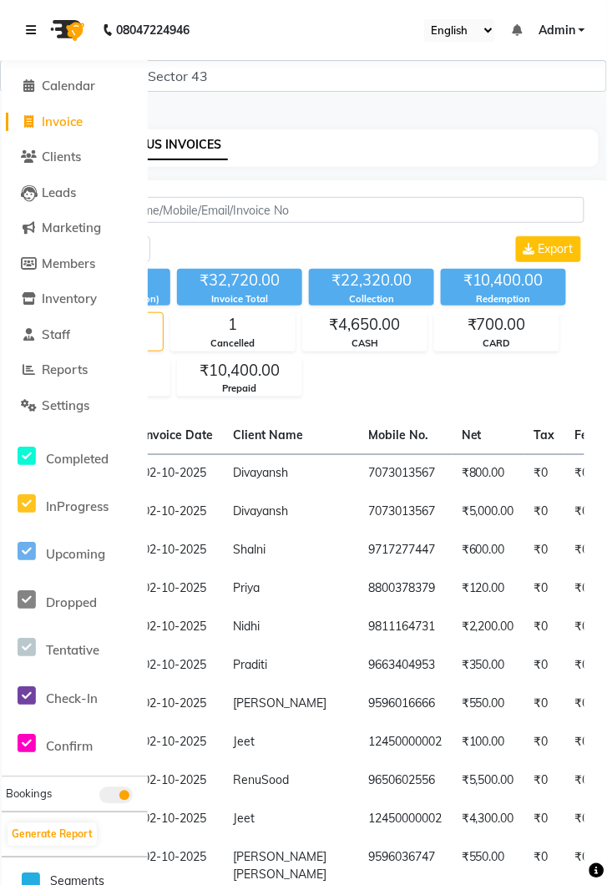
click at [32, 30] on icon at bounding box center [31, 30] width 10 height 12
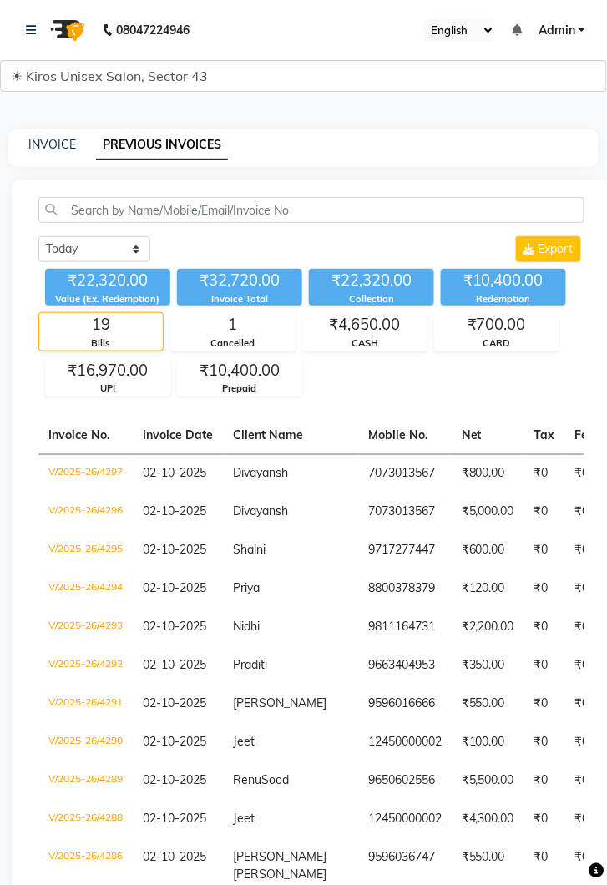
click at [364, 470] on td "7073013567" at bounding box center [404, 474] width 93 height 39
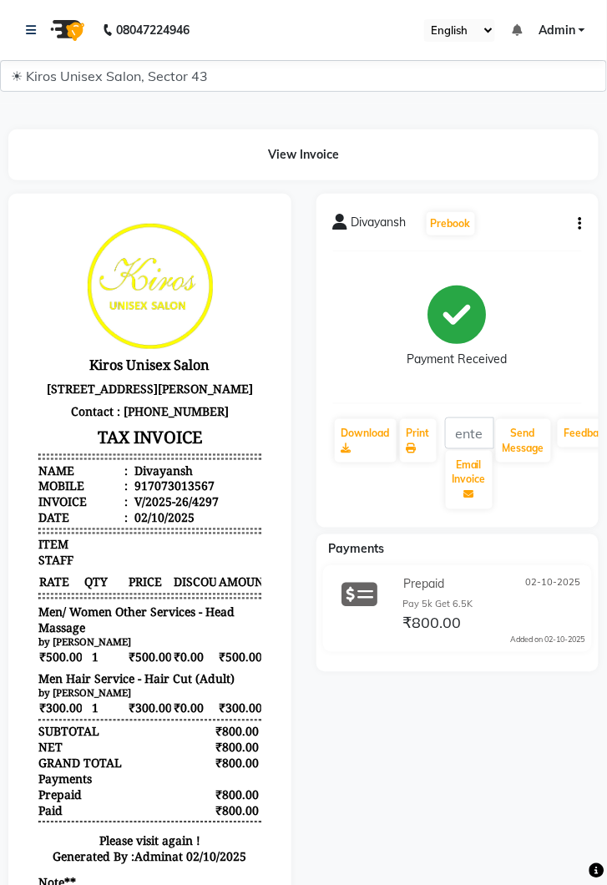
click at [151, 665] on span "₹500.00" at bounding box center [149, 657] width 43 height 18
